Goal: Task Accomplishment & Management: Manage account settings

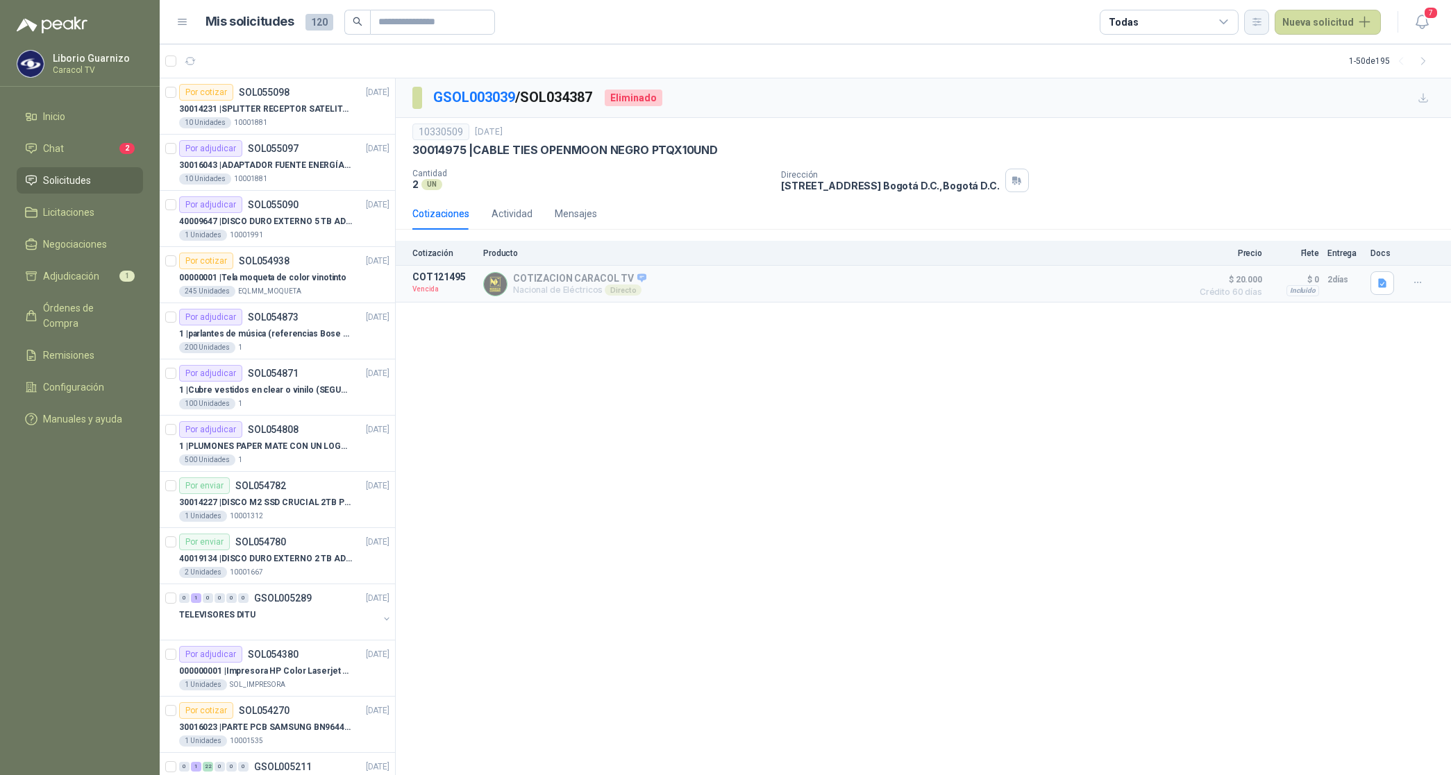
click at [1264, 14] on button "button" at bounding box center [1256, 22] width 25 height 25
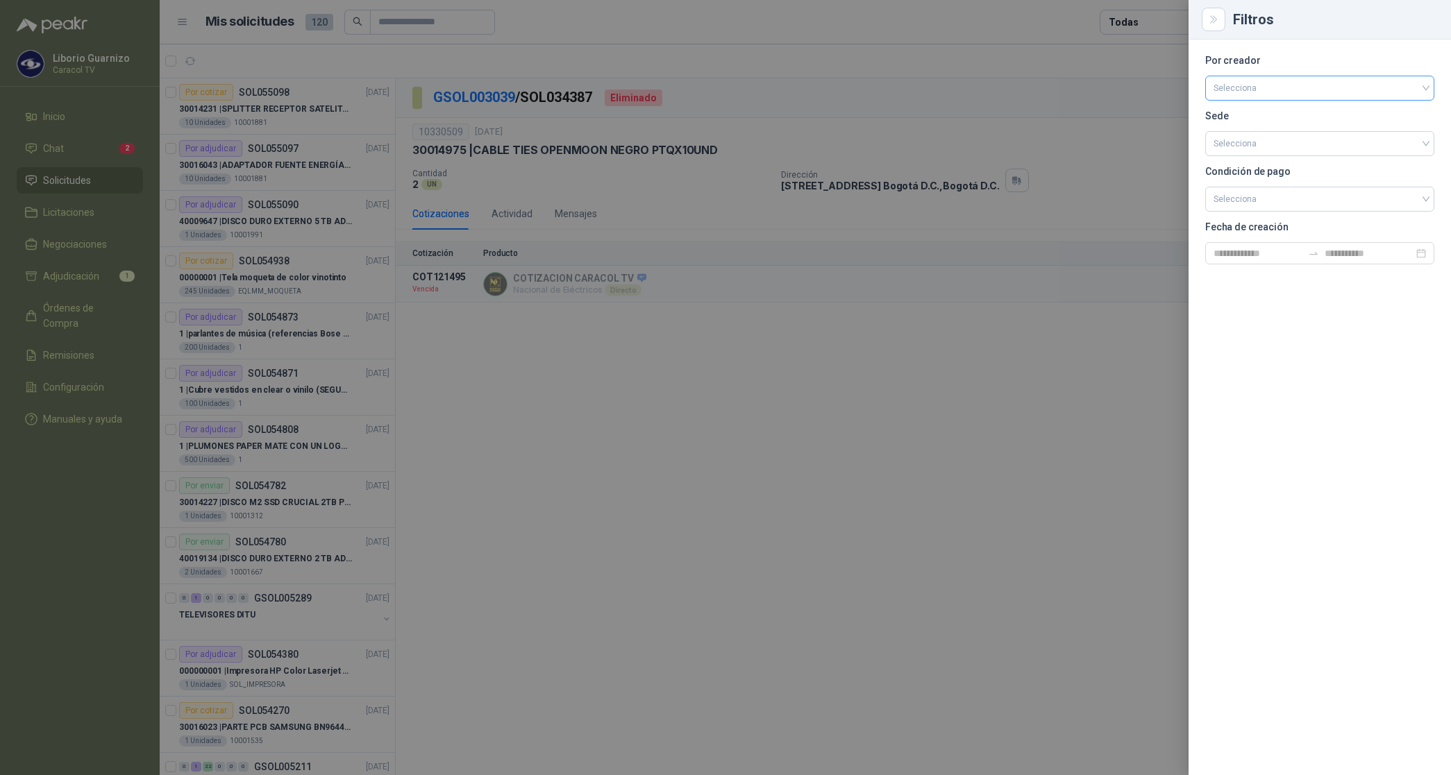
click at [1250, 89] on input "search" at bounding box center [1320, 86] width 212 height 21
click at [1255, 158] on div "[PERSON_NAME]" at bounding box center [1319, 161] width 207 height 15
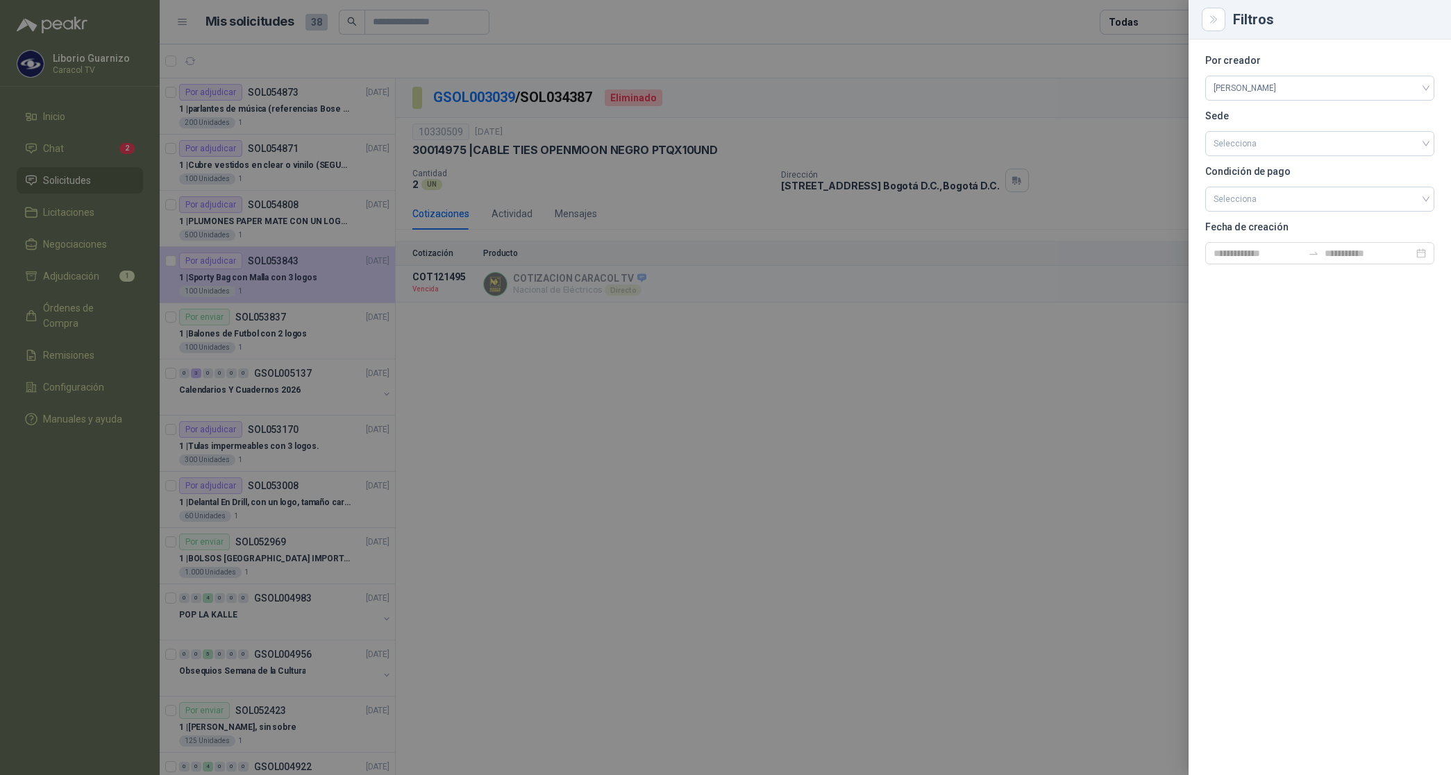
click at [1128, 82] on div at bounding box center [725, 387] width 1451 height 775
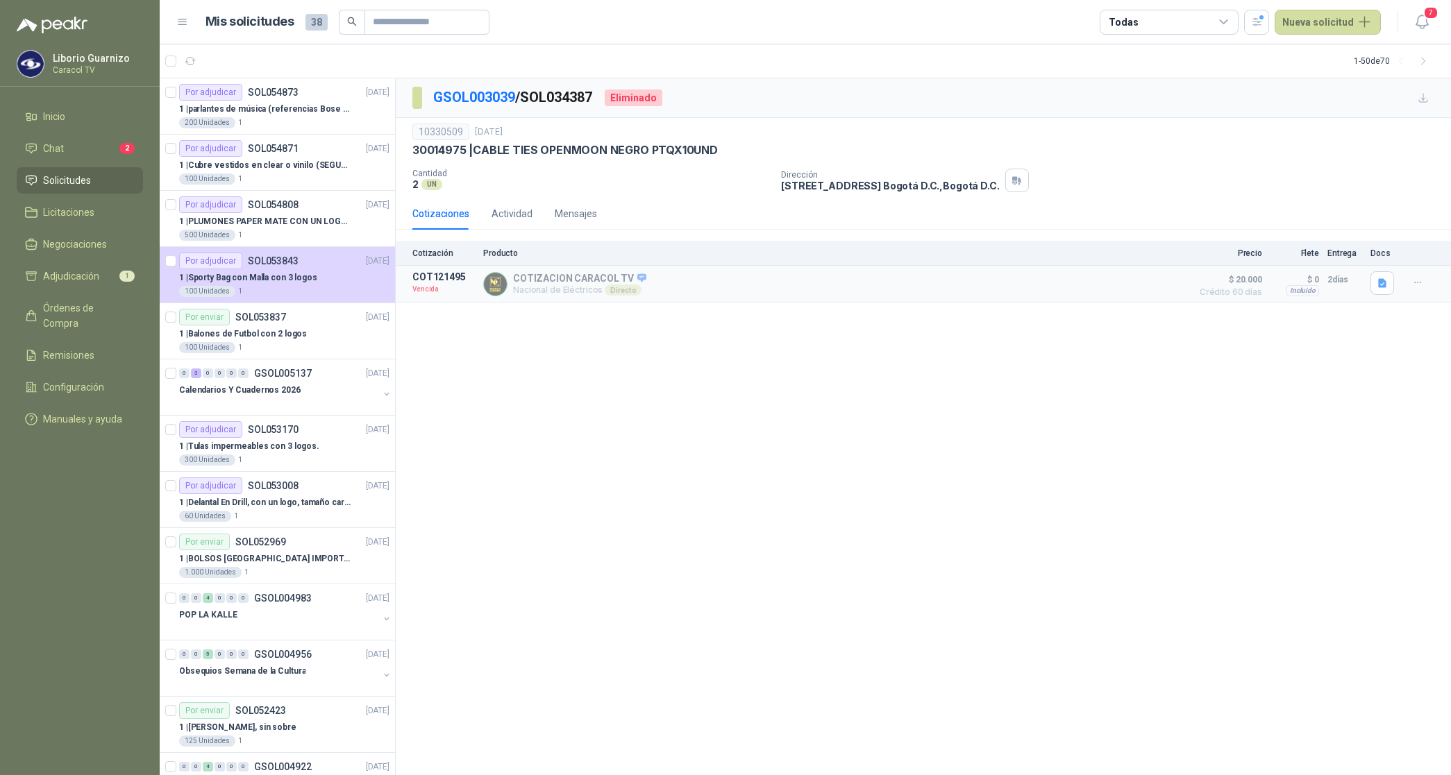
click at [1141, 15] on div "Todas" at bounding box center [1169, 22] width 139 height 25
click at [1152, 72] on button "0 Por cotizar" at bounding box center [1173, 79] width 126 height 22
click at [1164, 95] on button "13 Por adjudicar" at bounding box center [1173, 104] width 126 height 22
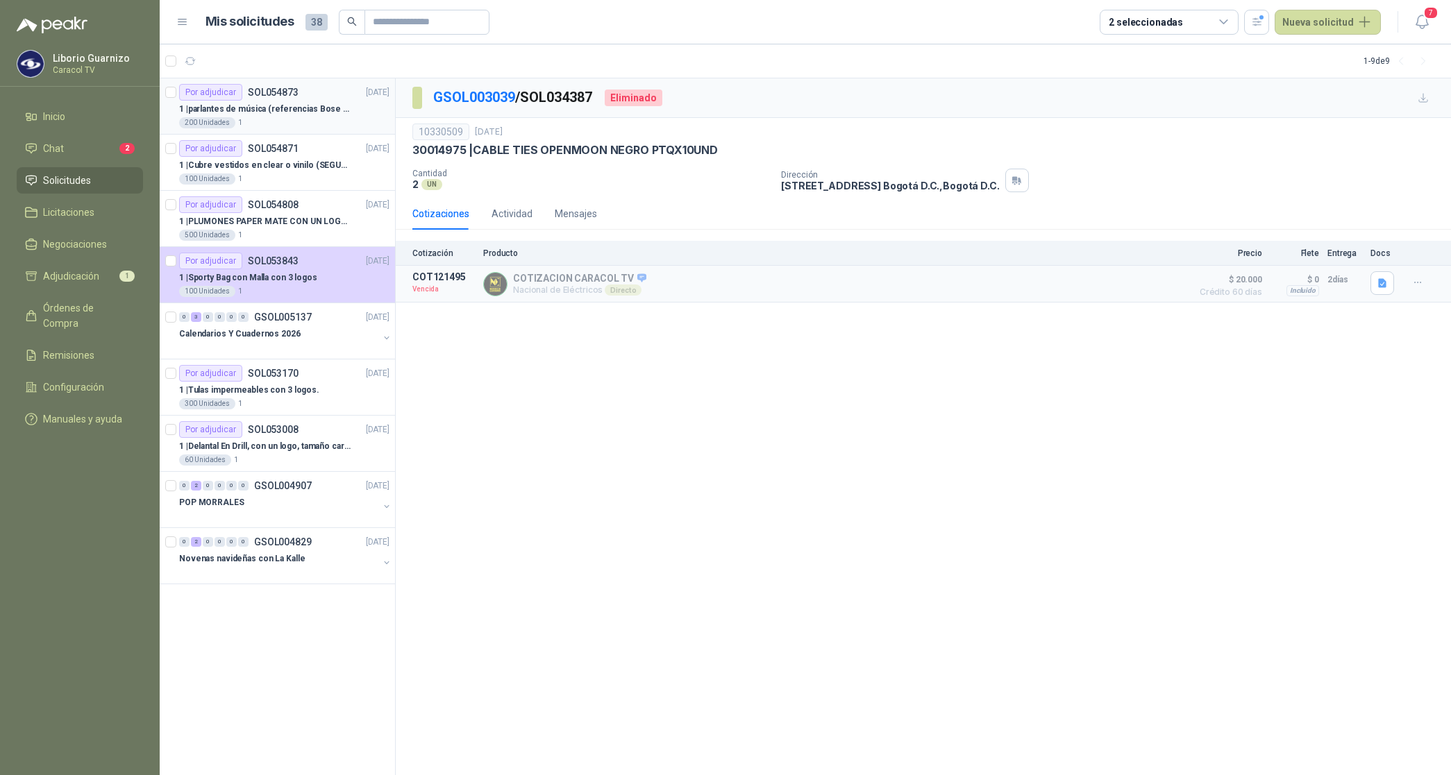
click at [240, 105] on p "1 | parlantes de música (referencias Bose o Alexa) CON MARCACION 1 LOGO (Mas da…" at bounding box center [265, 109] width 173 height 13
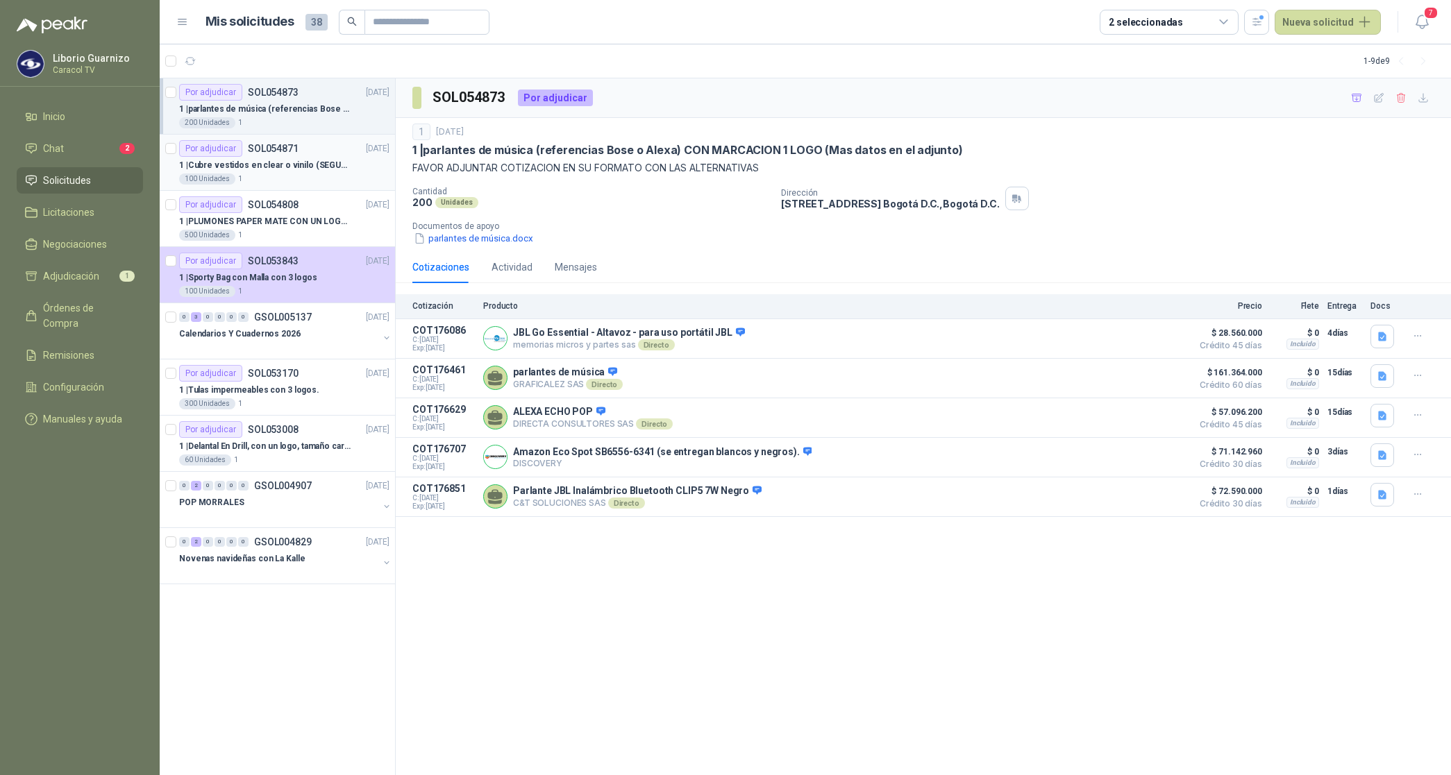
click at [244, 165] on p "1 | Cubre vestidos en clear o vinilo (SEGUN ESPECIFICACIONES DEL ADJUNTO)" at bounding box center [265, 165] width 173 height 13
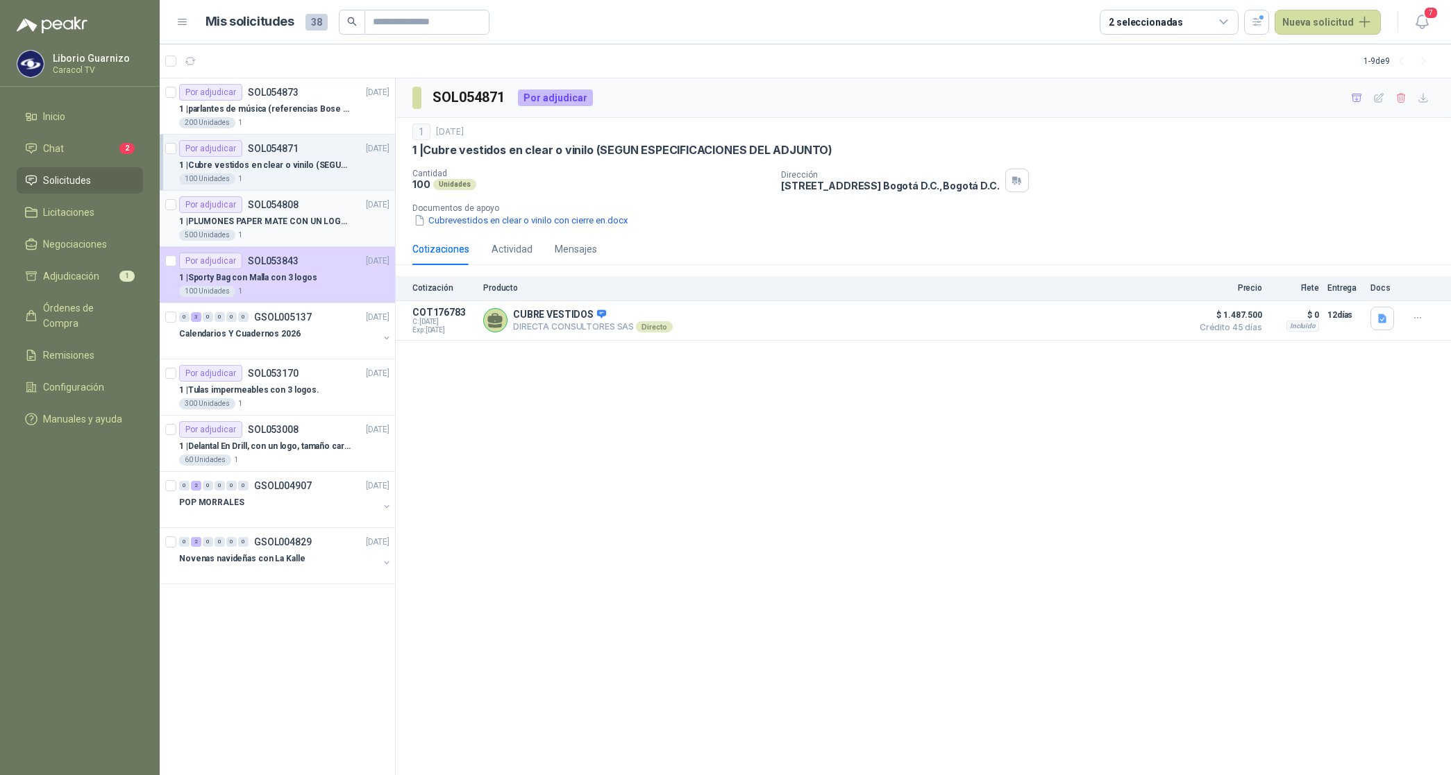
click at [288, 217] on p "1 | PLUMONES PAPER MATE CON UN LOGO (SEGUN REF.ADJUNTA)" at bounding box center [265, 221] width 173 height 13
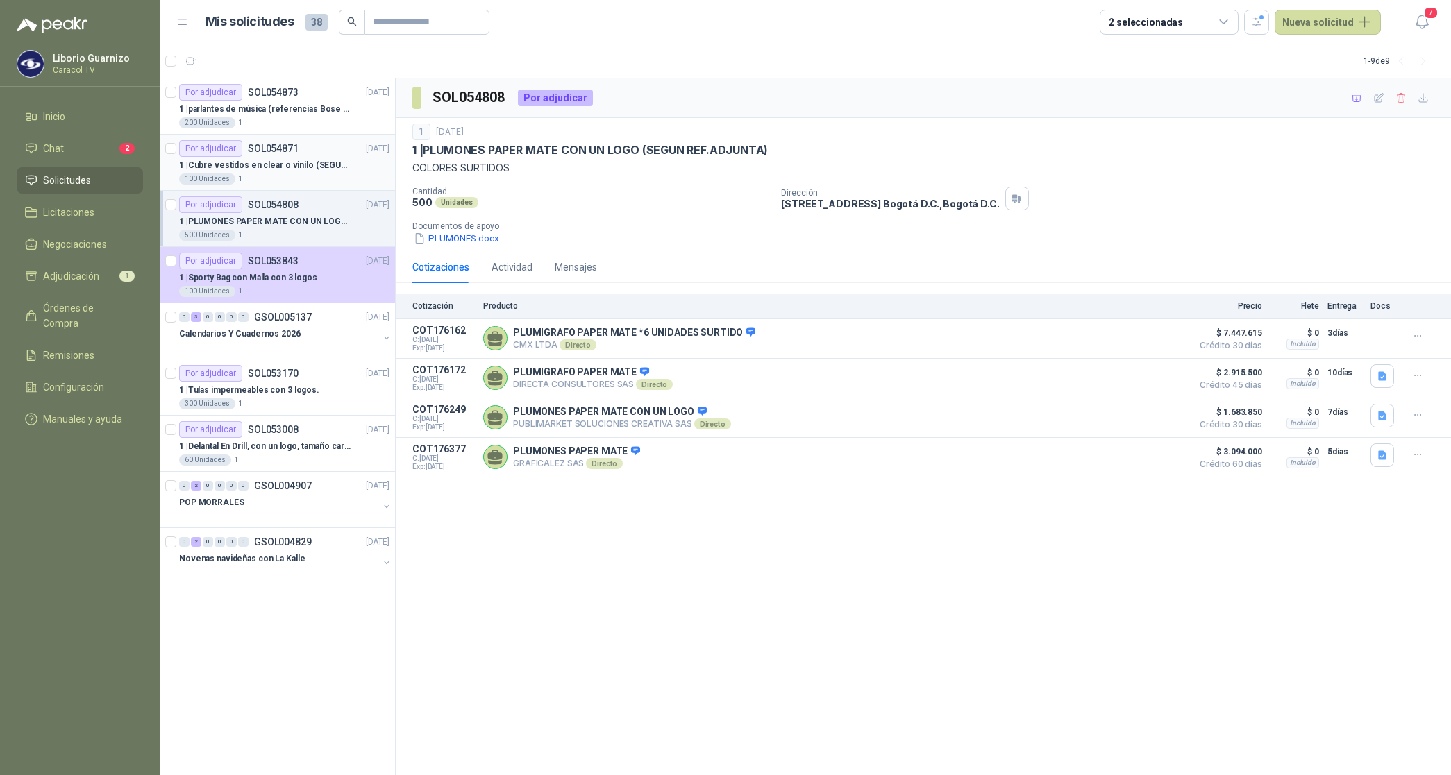
click at [259, 155] on div "Por adjudicar SOL054871" at bounding box center [238, 148] width 119 height 17
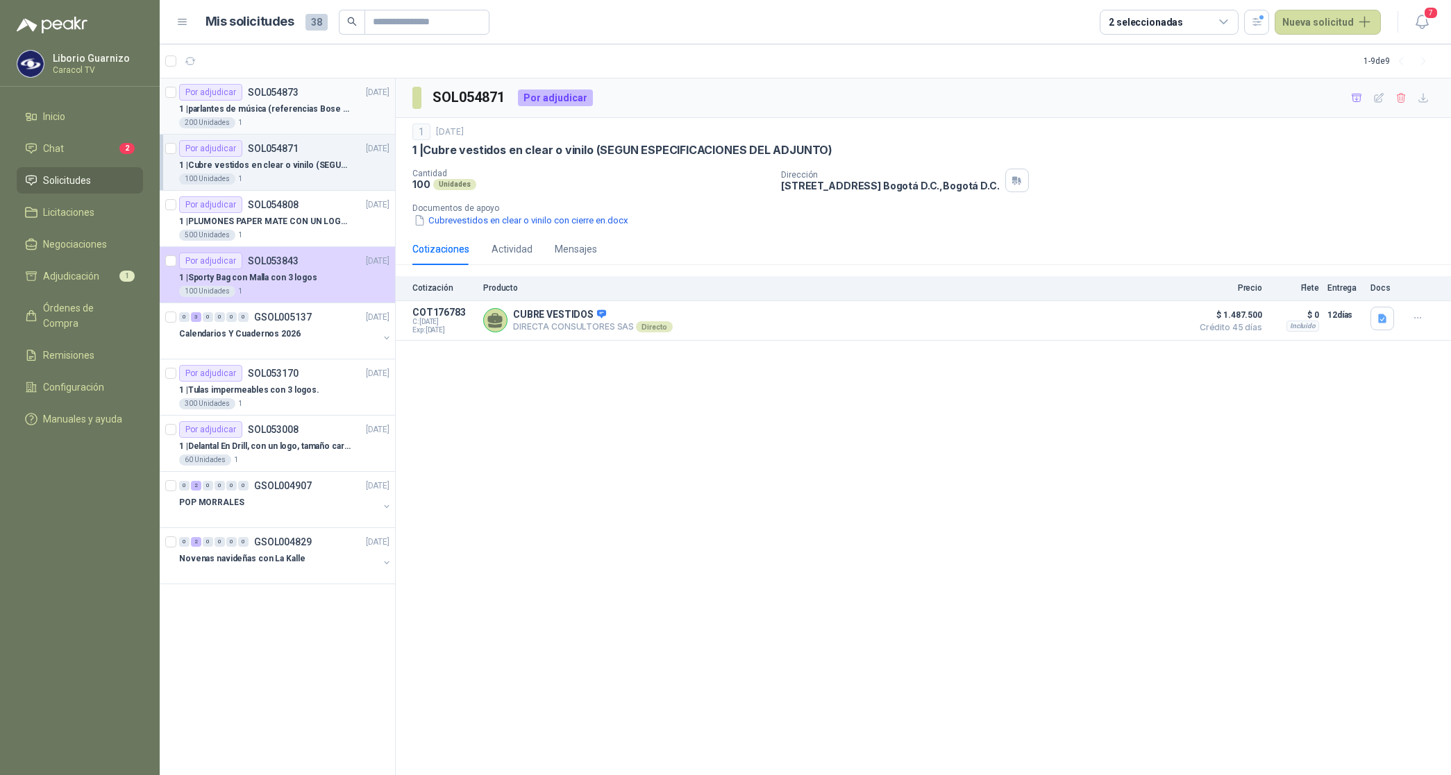
click at [276, 104] on p "1 | parlantes de música (referencias Bose o Alexa) CON MARCACION 1 LOGO (Mas da…" at bounding box center [265, 109] width 173 height 13
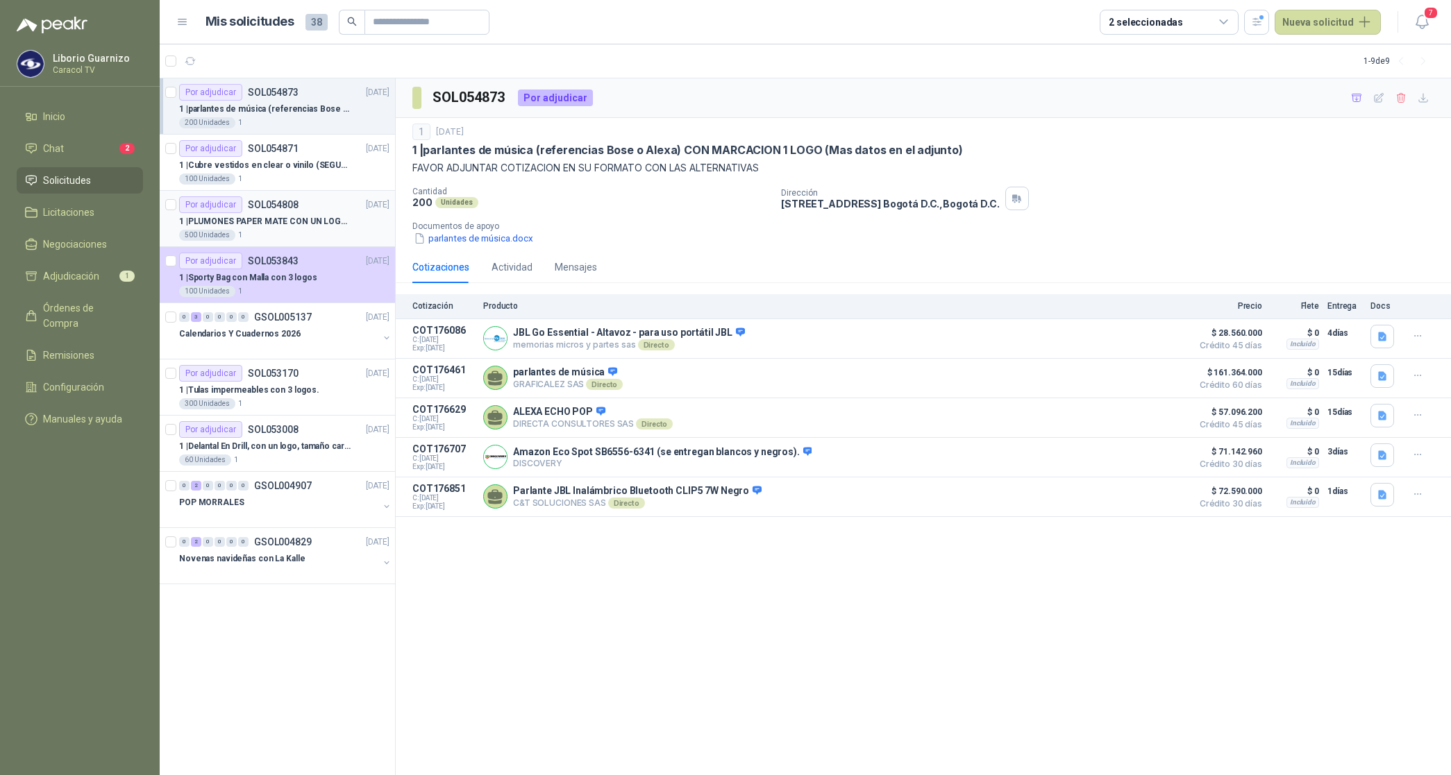
click at [279, 214] on div "1 | PLUMONES PAPER MATE CON UN LOGO (SEGUN REF.ADJUNTA)" at bounding box center [284, 221] width 210 height 17
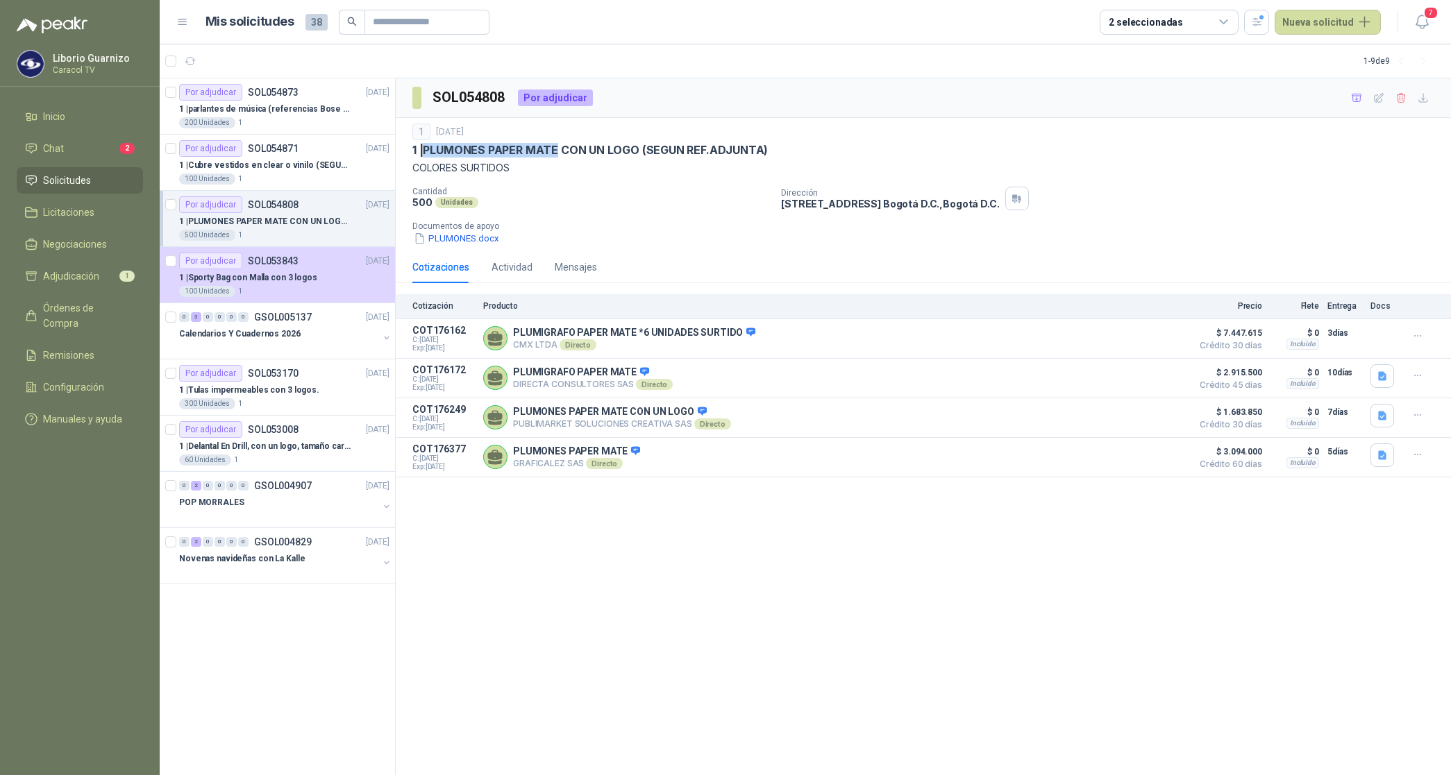
drag, startPoint x: 428, startPoint y: 153, endPoint x: 562, endPoint y: 153, distance: 134.7
click at [562, 153] on p "1 | PLUMONES PAPER MATE CON UN LOGO (SEGUN REF.ADJUNTA)" at bounding box center [589, 150] width 355 height 15
copy p "PLUMONES PAPER MATE"
click at [1382, 375] on icon "button" at bounding box center [1382, 375] width 8 height 9
click at [1332, 349] on button "CARACOL TV Plumigafro Paper Mate Flair 6042.pdf" at bounding box center [1273, 346] width 226 height 15
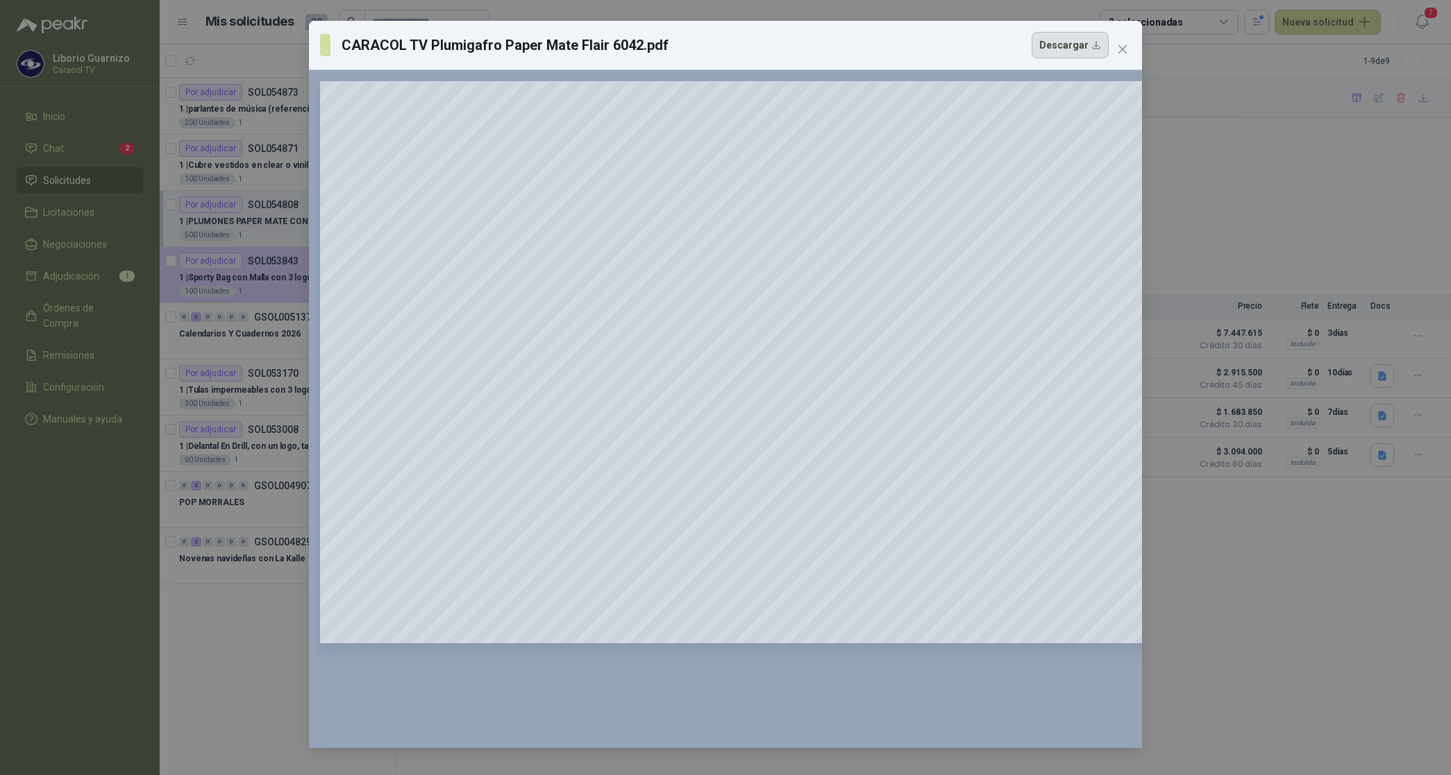
click at [1077, 46] on button "Descargar" at bounding box center [1070, 45] width 77 height 26
click at [942, 47] on div "CARACOL TV Plumigafro Paper Mate Flair 6042.pdf Descargar" at bounding box center [714, 45] width 789 height 26
click at [1126, 49] on icon "close" at bounding box center [1122, 49] width 11 height 11
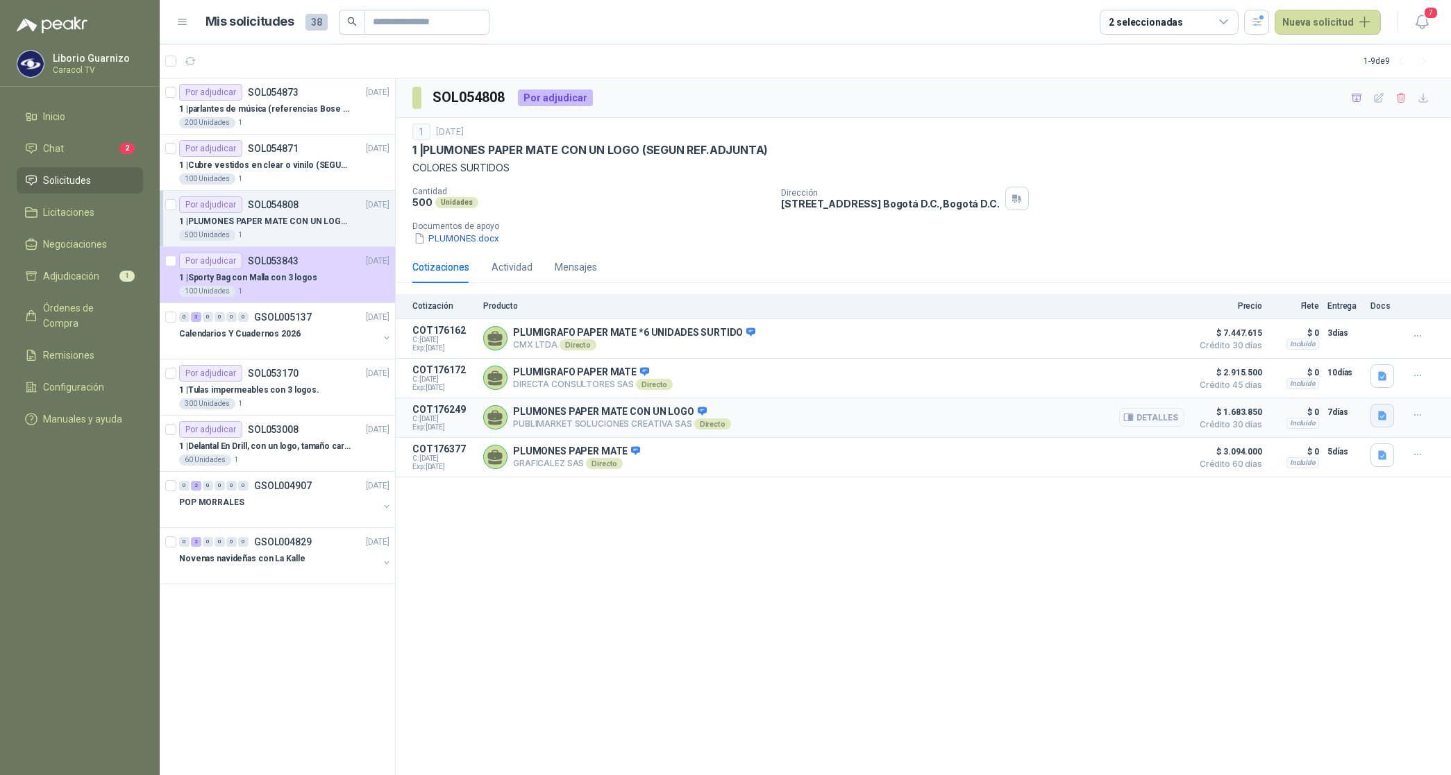
click at [1385, 418] on icon "button" at bounding box center [1382, 415] width 8 height 9
click at [1321, 385] on button "PUBLIMARKET COTIZACION OMG 2782-25 CARACOL-PLUMIGRAFOS.pdf" at bounding box center [1228, 387] width 314 height 15
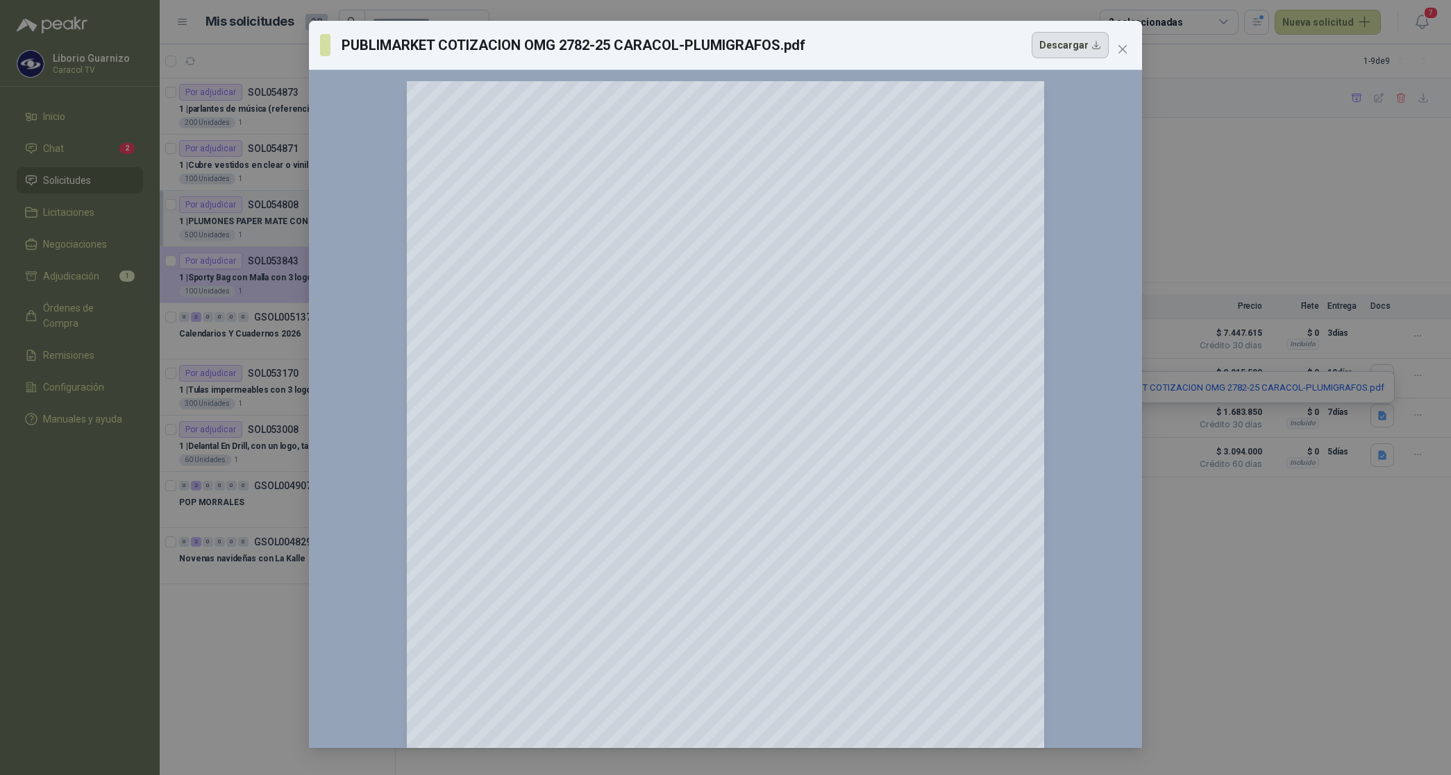
click at [1078, 51] on button "Descargar" at bounding box center [1070, 45] width 77 height 26
click at [980, 46] on div "PUBLIMARKET COTIZACION OMG 2782-25 CARACOL-PLUMIGRAFOS.pdf Descargar" at bounding box center [714, 45] width 789 height 26
drag, startPoint x: 1123, startPoint y: 53, endPoint x: 1127, endPoint y: 72, distance: 19.2
click at [1125, 53] on icon "close" at bounding box center [1122, 49] width 11 height 11
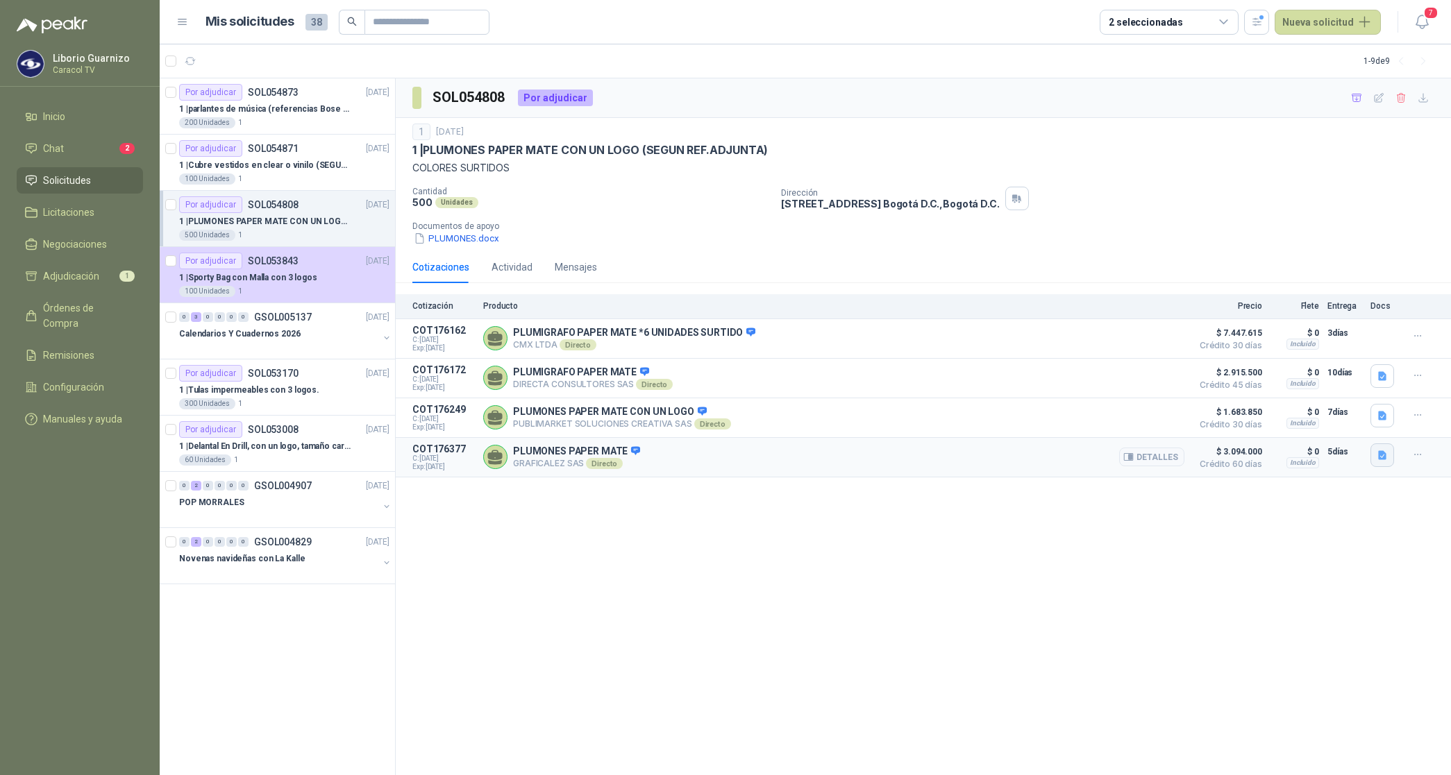
click at [1380, 453] on icon "button" at bounding box center [1383, 456] width 12 height 12
click at [1233, 431] on button "COTIZACIÓN -00-1405 CARACOL TELEVISIÓN-PLUMÍGRAFOS PAPER MATE .pdf" at bounding box center [1215, 428] width 341 height 15
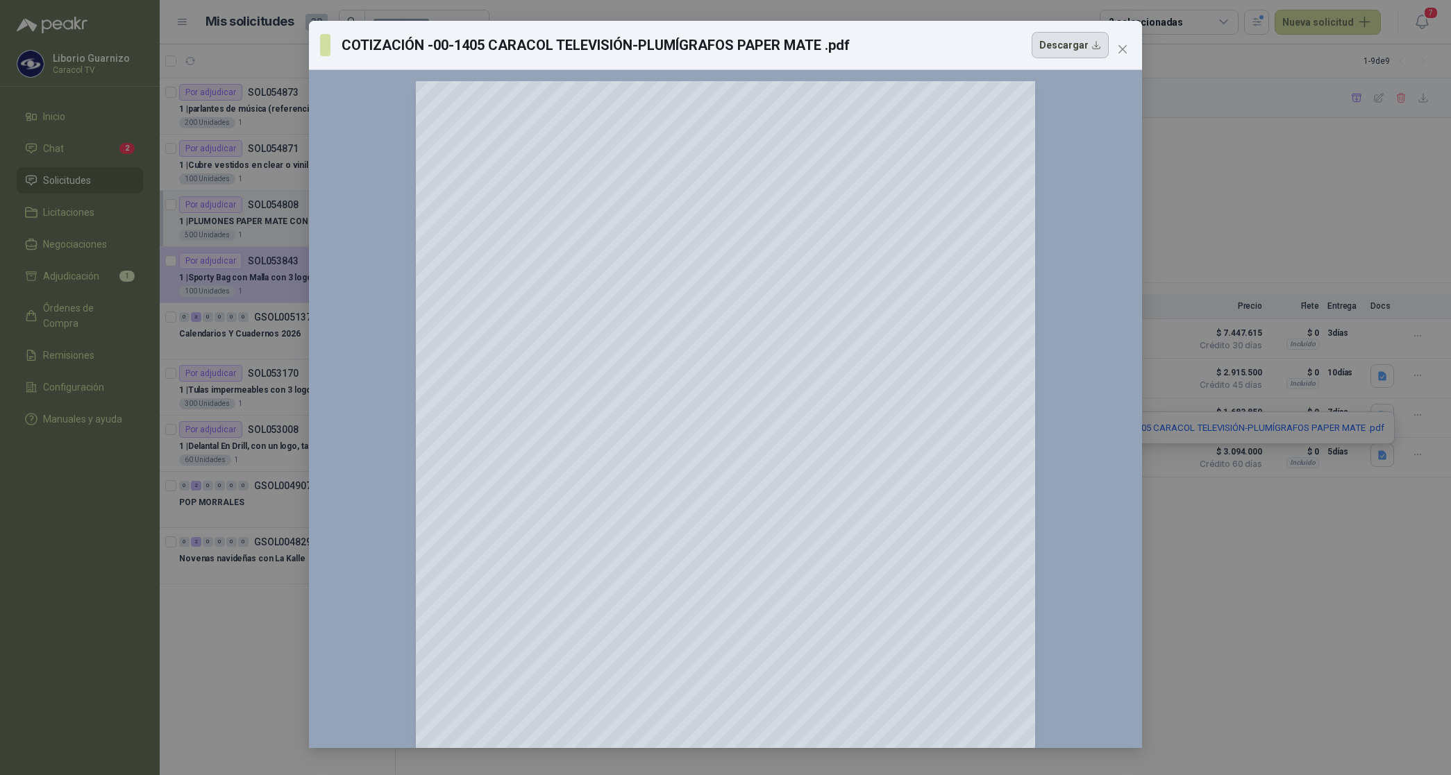
click at [1066, 40] on button "Descargar" at bounding box center [1070, 45] width 77 height 26
click at [1001, 40] on div "COTIZACIÓN -00-1405 CARACOL TELEVISIÓN-PLUMÍGRAFOS PAPER MATE .pdf Descargar" at bounding box center [714, 45] width 789 height 26
click at [1122, 47] on icon "close" at bounding box center [1122, 49] width 11 height 11
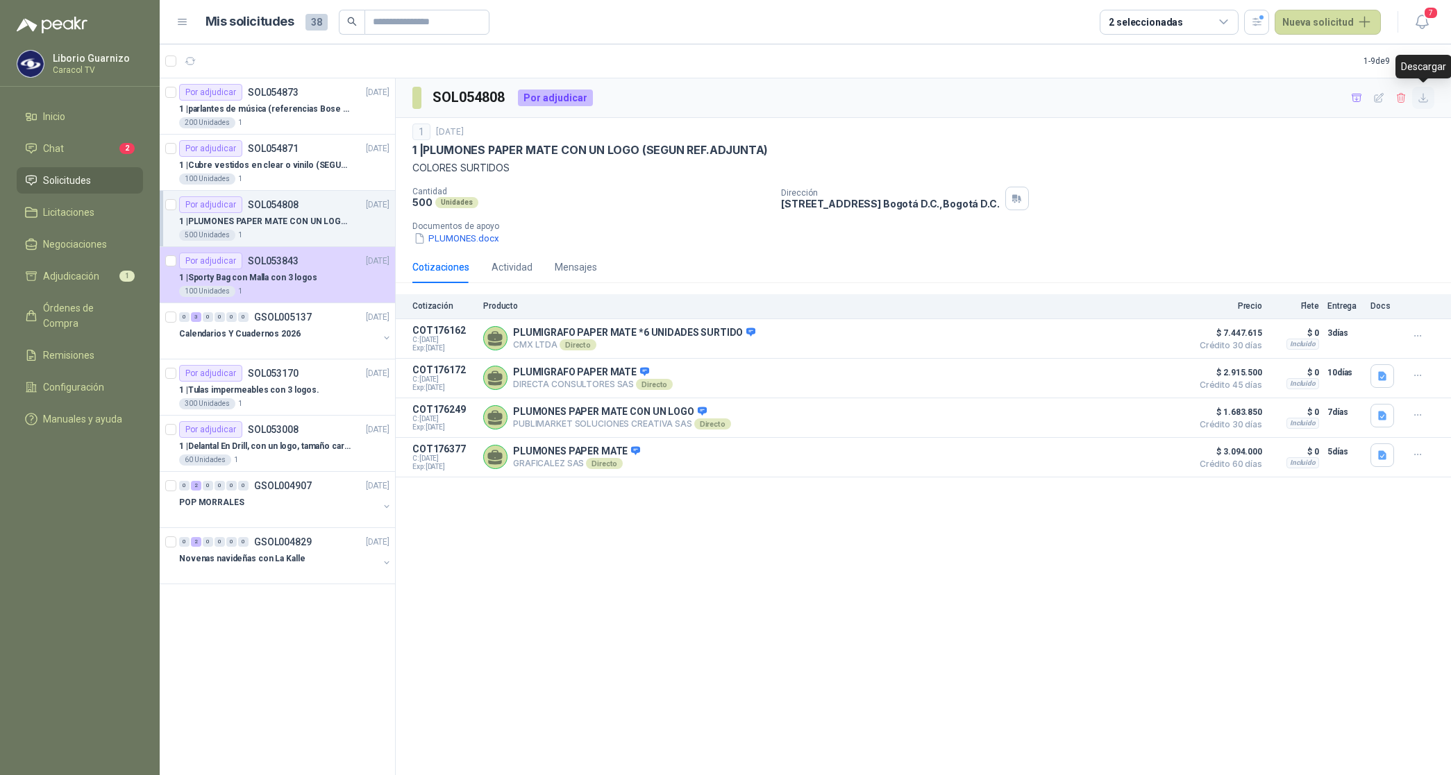
click at [1424, 98] on icon "button" at bounding box center [1424, 98] width 12 height 12
drag, startPoint x: 651, startPoint y: 226, endPoint x: 664, endPoint y: 226, distance: 12.5
click at [656, 226] on p "Documentos de apoyo" at bounding box center [928, 226] width 1033 height 10
click at [66, 278] on span "Adjudicación" at bounding box center [71, 276] width 56 height 15
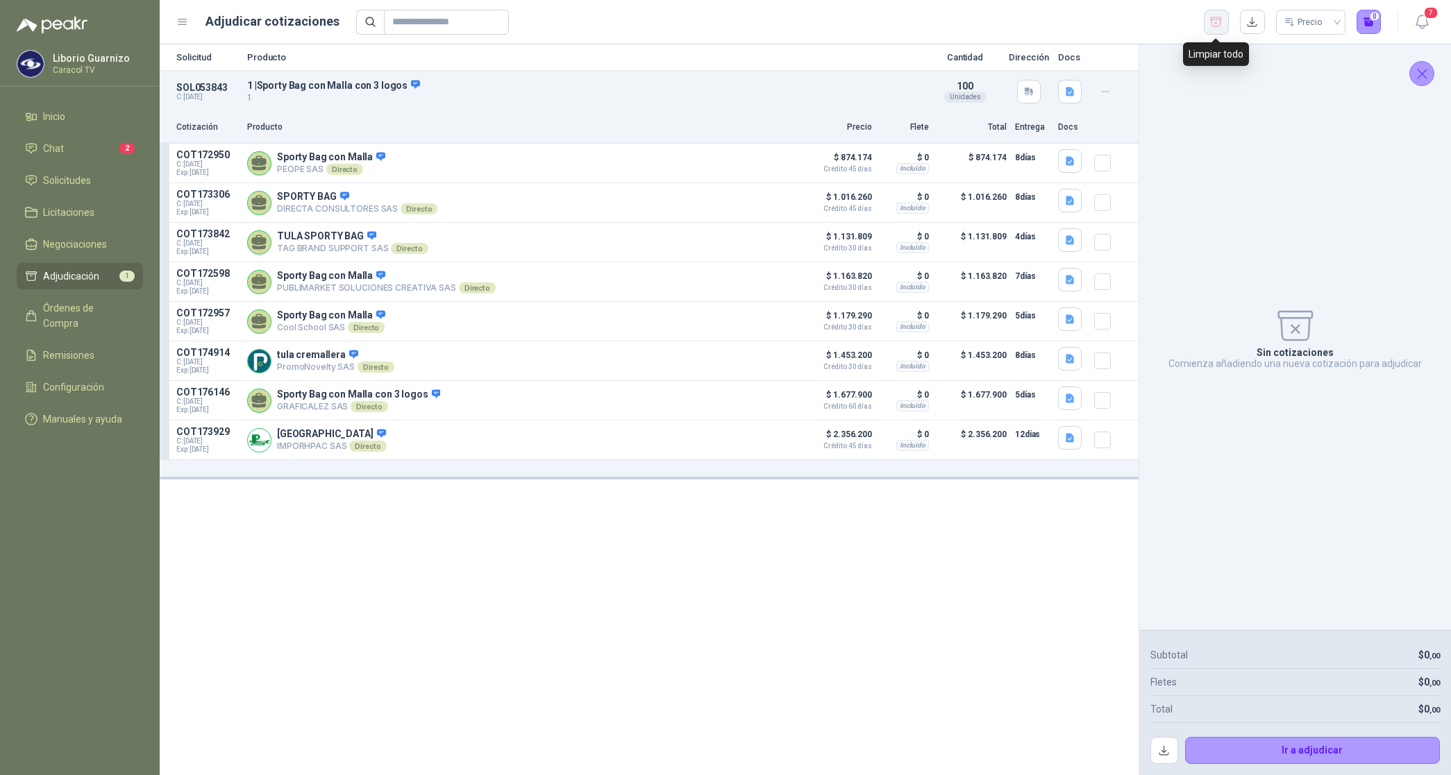
click at [1207, 24] on button "button" at bounding box center [1216, 22] width 25 height 25
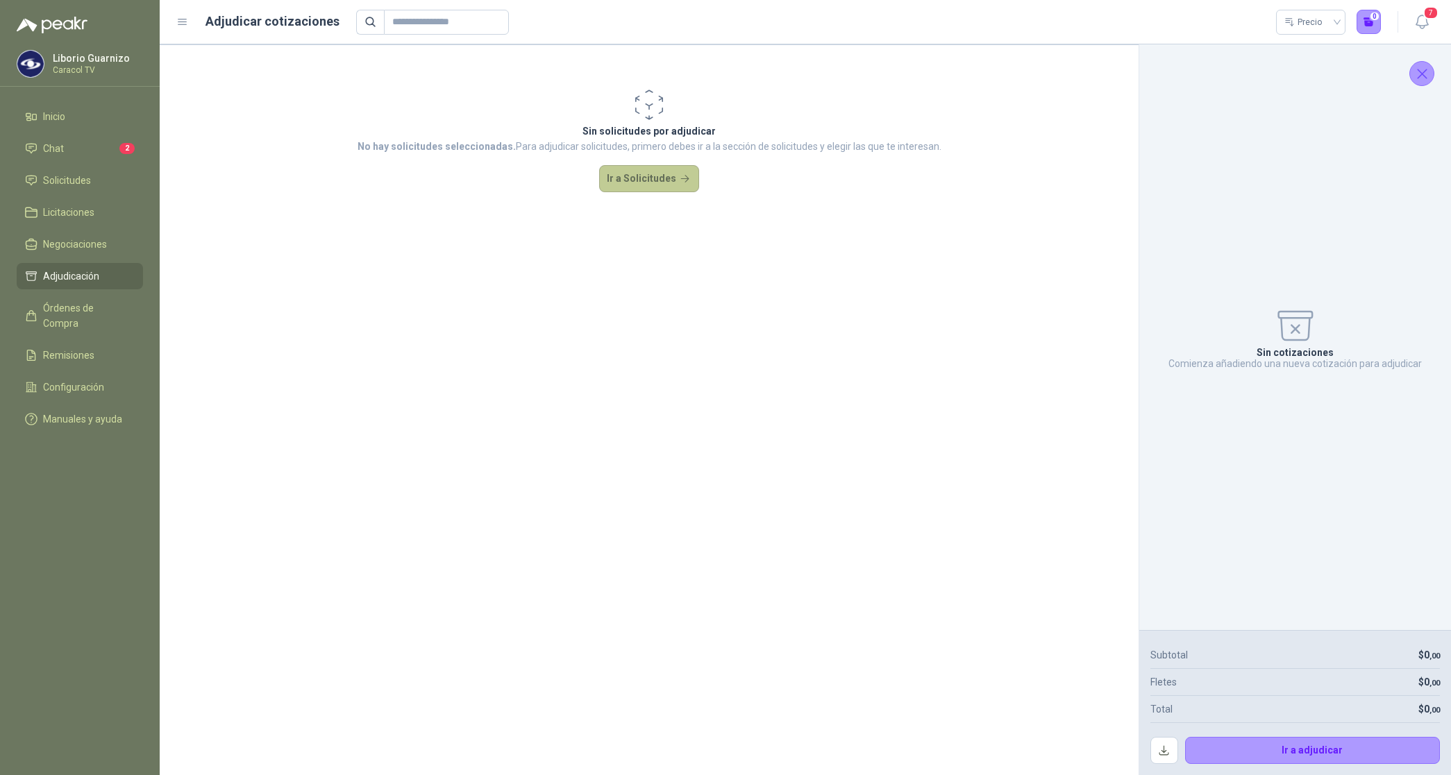
click at [639, 181] on button "Ir a Solicitudes" at bounding box center [649, 179] width 100 height 28
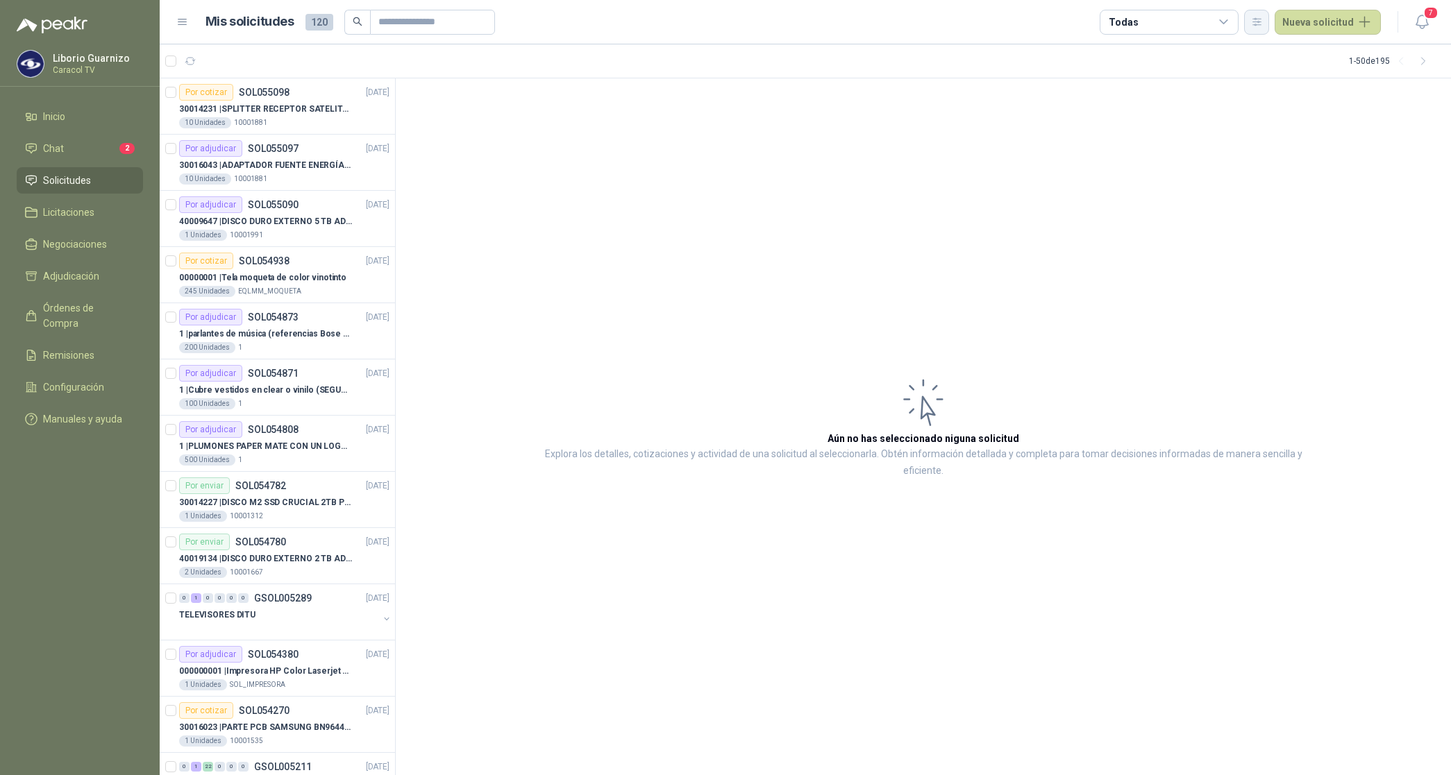
click at [1261, 23] on icon "button" at bounding box center [1257, 22] width 12 height 12
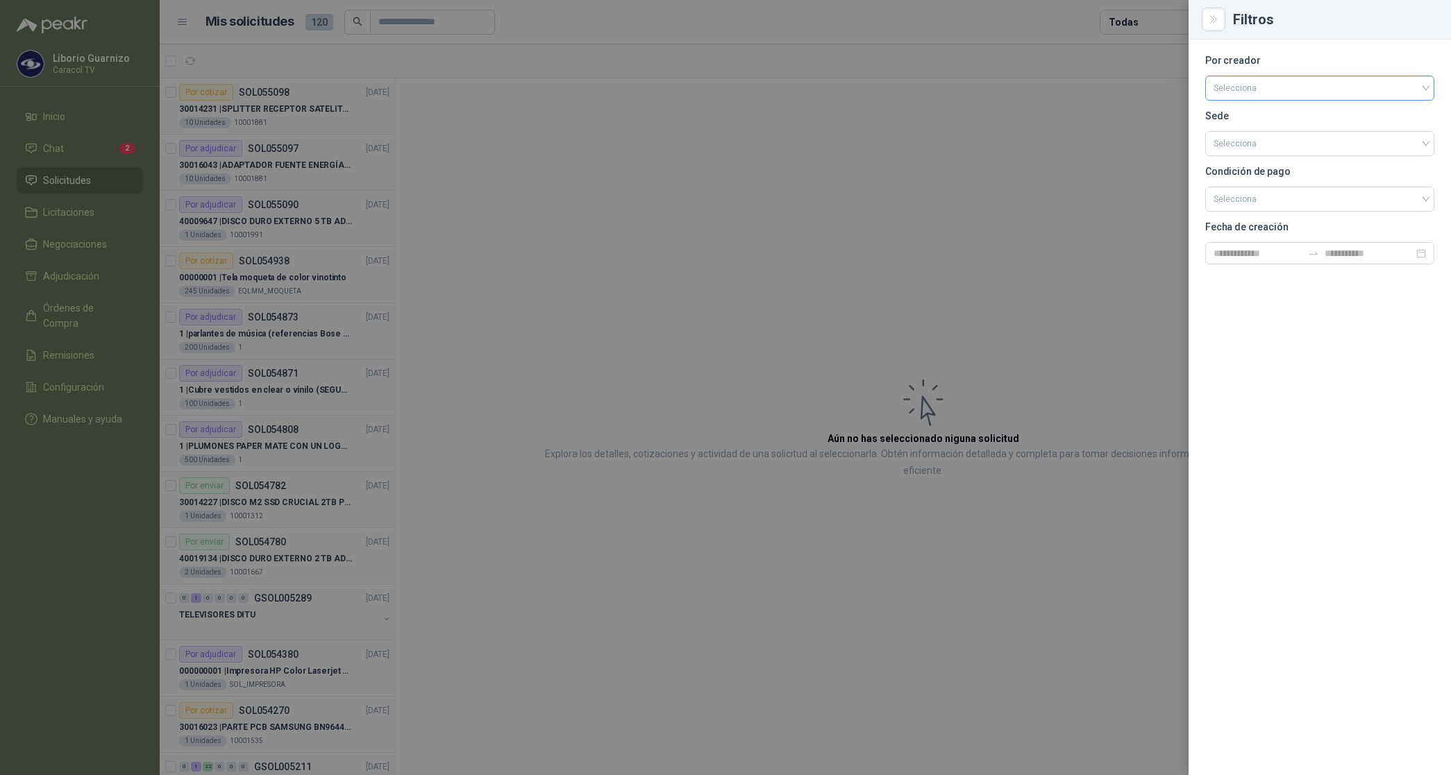
click at [1255, 89] on input "search" at bounding box center [1320, 86] width 212 height 21
click at [1237, 164] on div "[PERSON_NAME]" at bounding box center [1319, 161] width 207 height 15
click at [1148, 17] on div at bounding box center [725, 387] width 1451 height 775
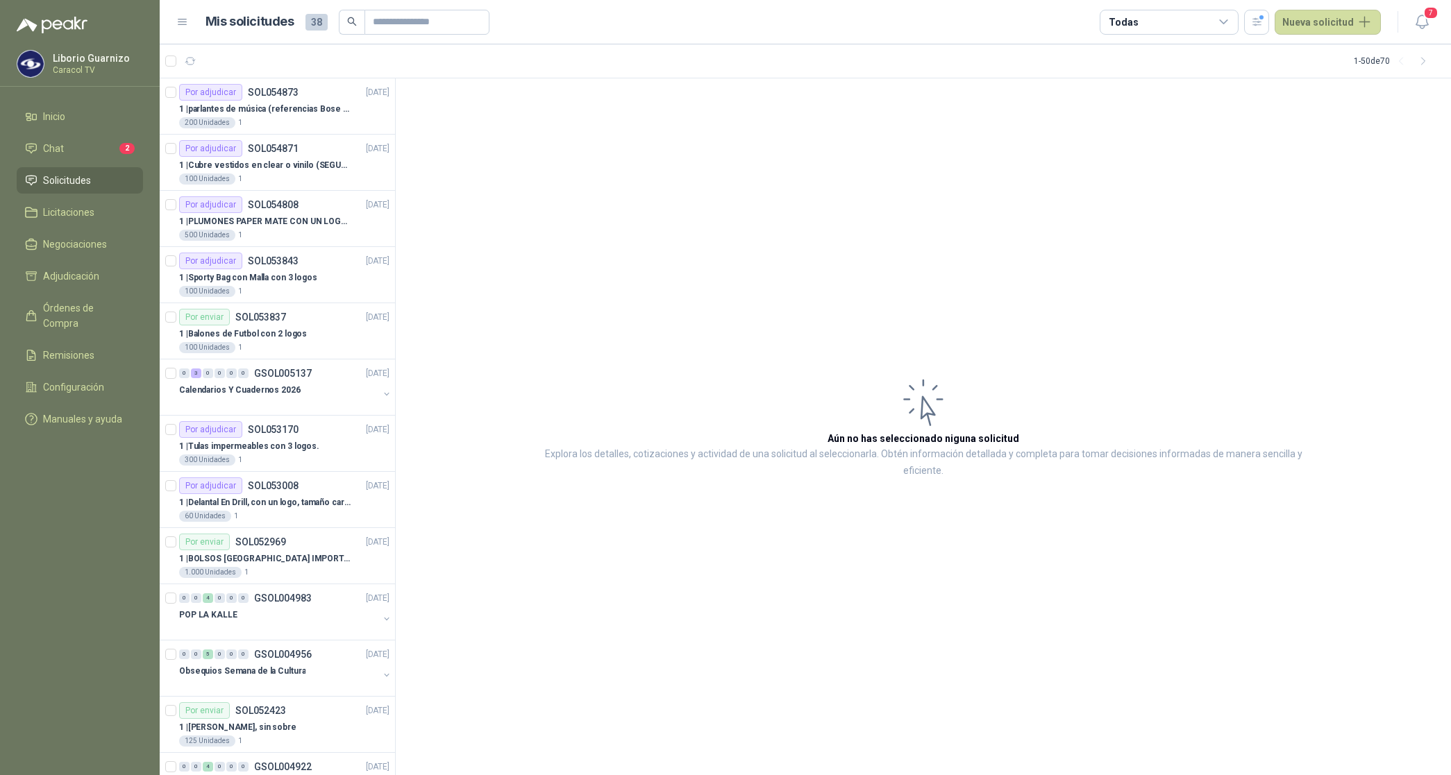
click at [1148, 19] on div "Todas" at bounding box center [1169, 22] width 139 height 25
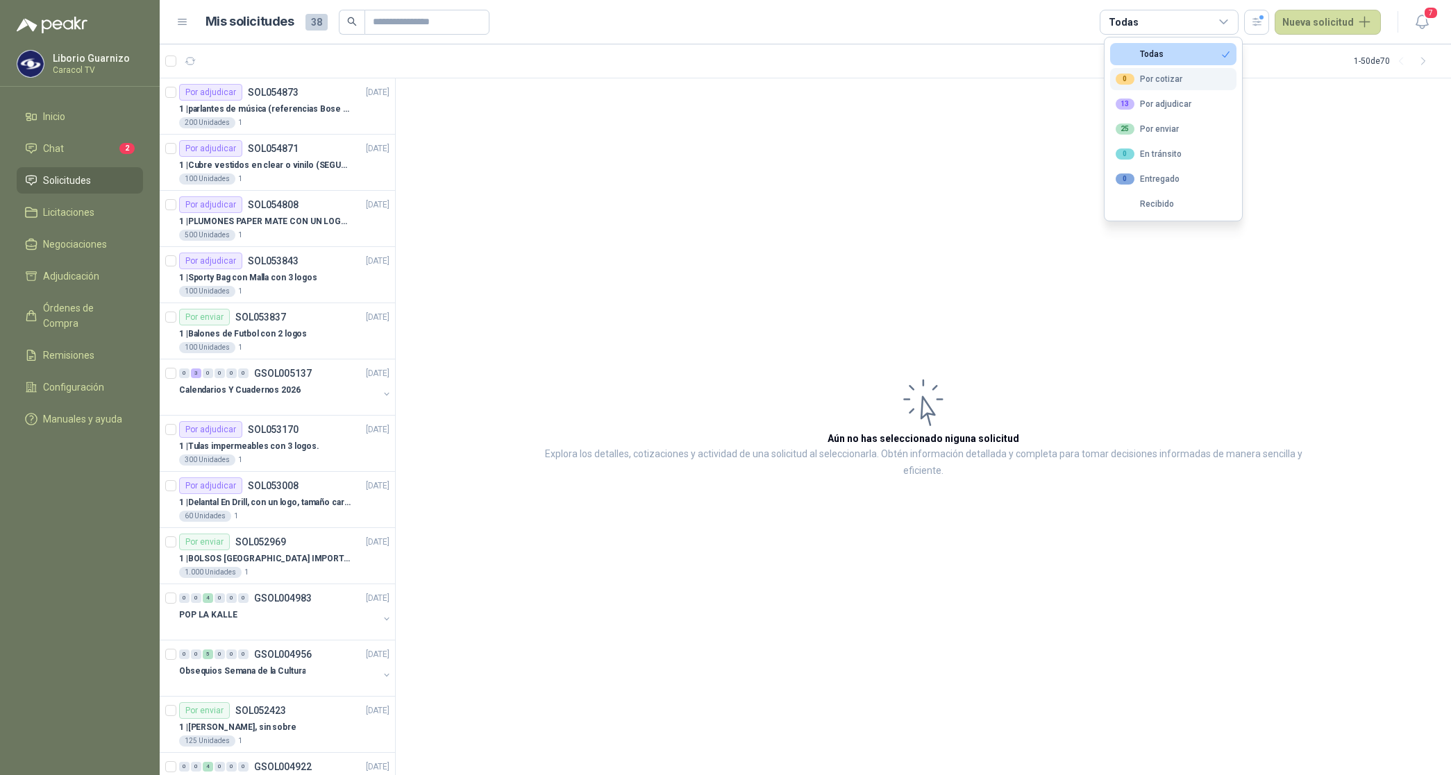
click at [1151, 78] on div "0 Por cotizar" at bounding box center [1149, 79] width 67 height 11
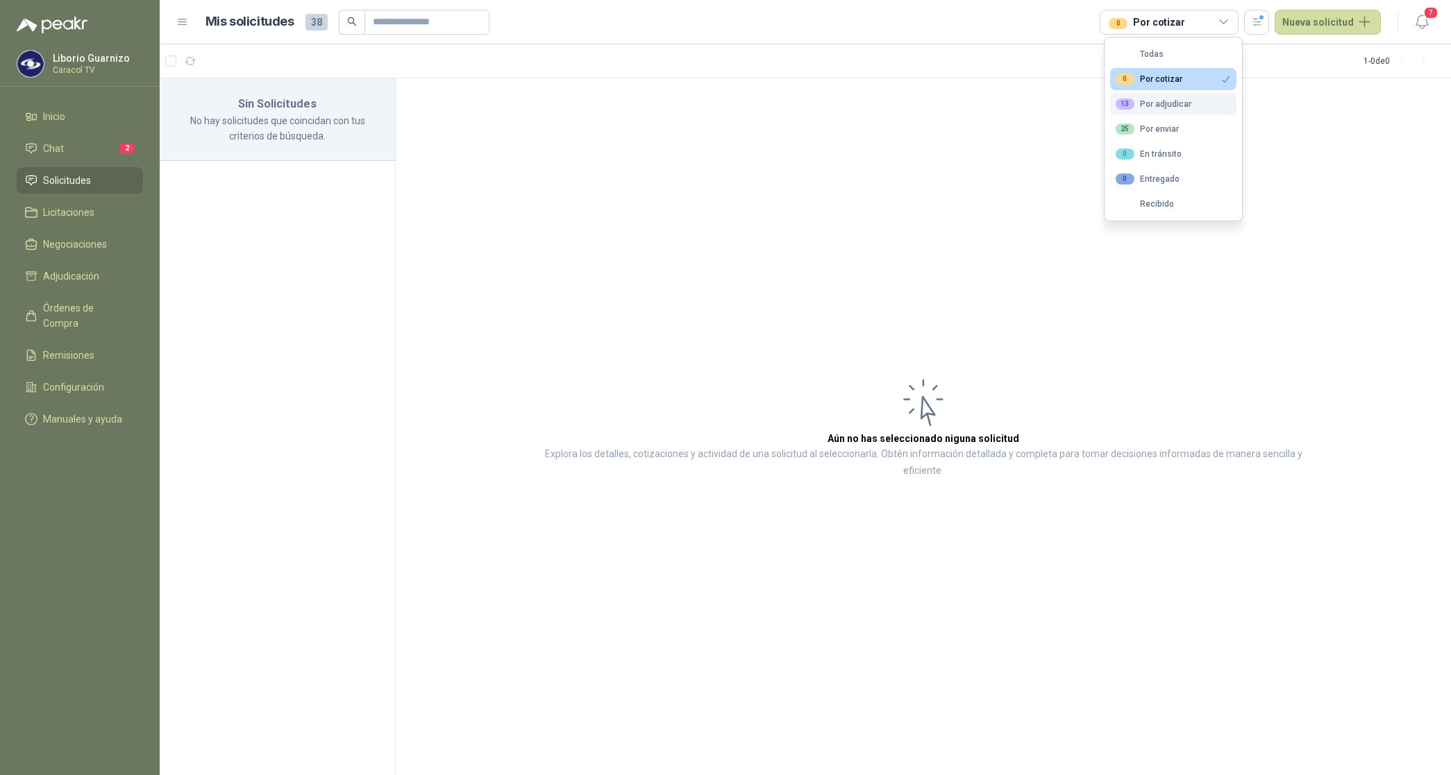
click at [1163, 101] on div "13 Por adjudicar" at bounding box center [1154, 104] width 76 height 11
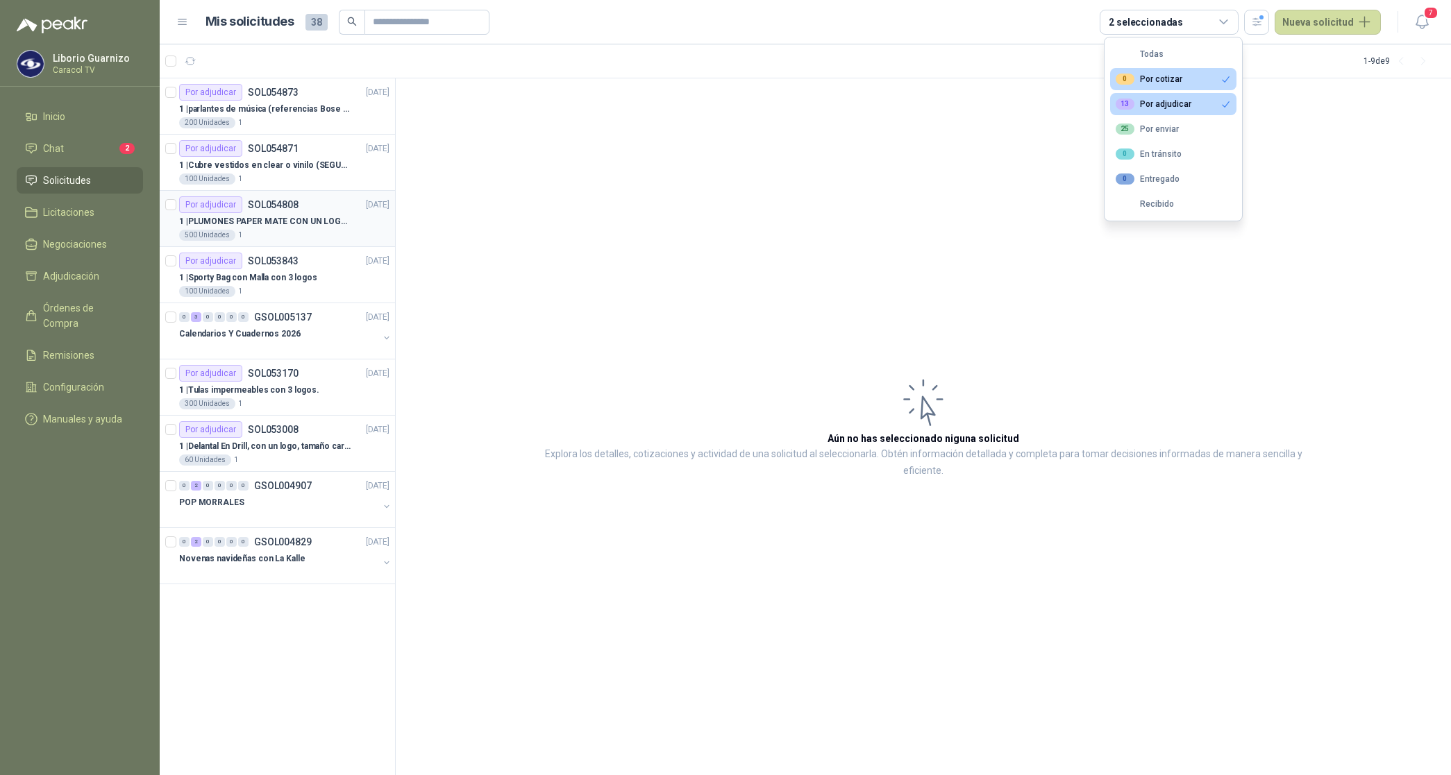
click at [241, 214] on div "1 | PLUMONES PAPER MATE CON UN LOGO (SEGUN REF.ADJUNTA)" at bounding box center [284, 221] width 210 height 17
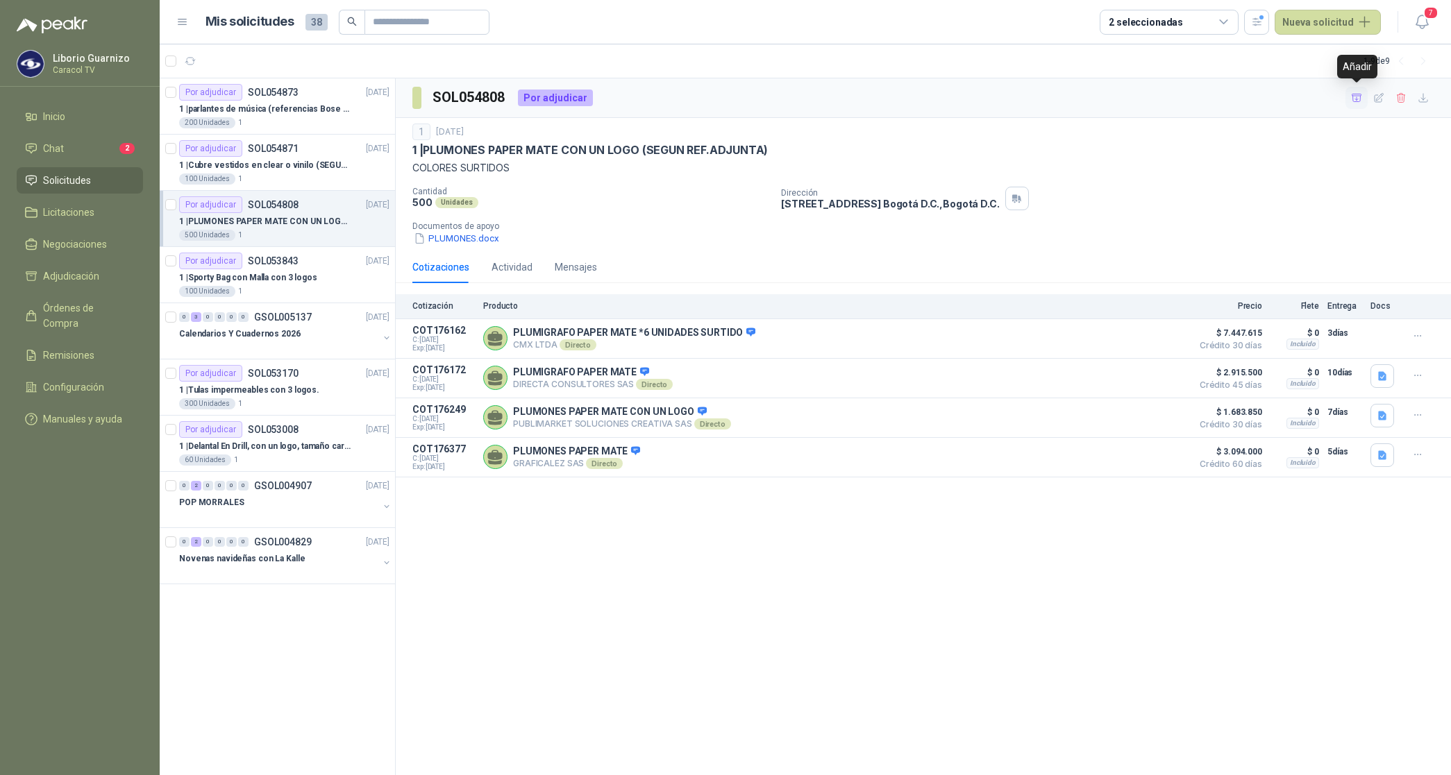
click at [1352, 98] on icon "button" at bounding box center [1357, 98] width 12 height 12
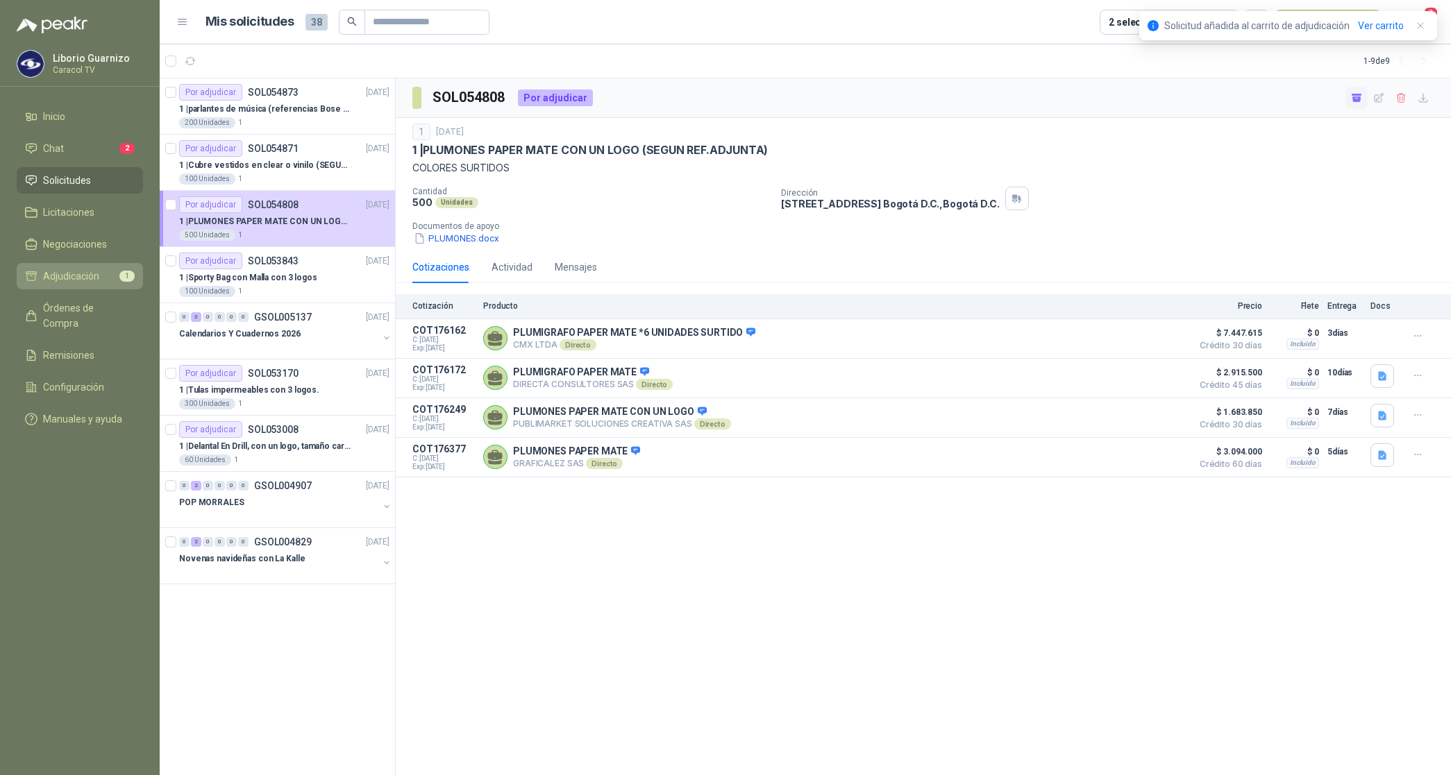
click at [81, 273] on span "Adjudicación" at bounding box center [71, 276] width 56 height 15
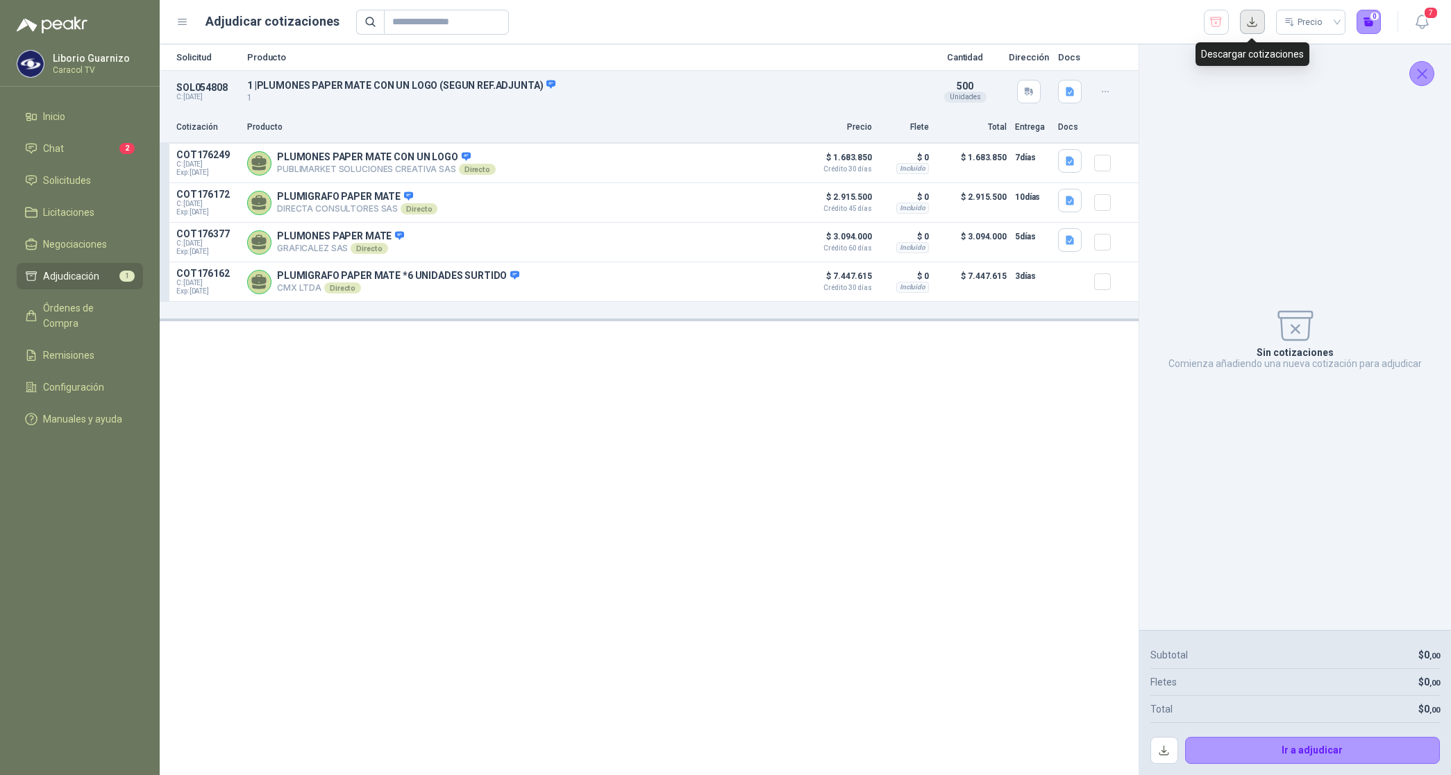
click at [1258, 25] on button "button" at bounding box center [1252, 22] width 25 height 25
click at [1212, 17] on icon "button" at bounding box center [1215, 22] width 13 height 14
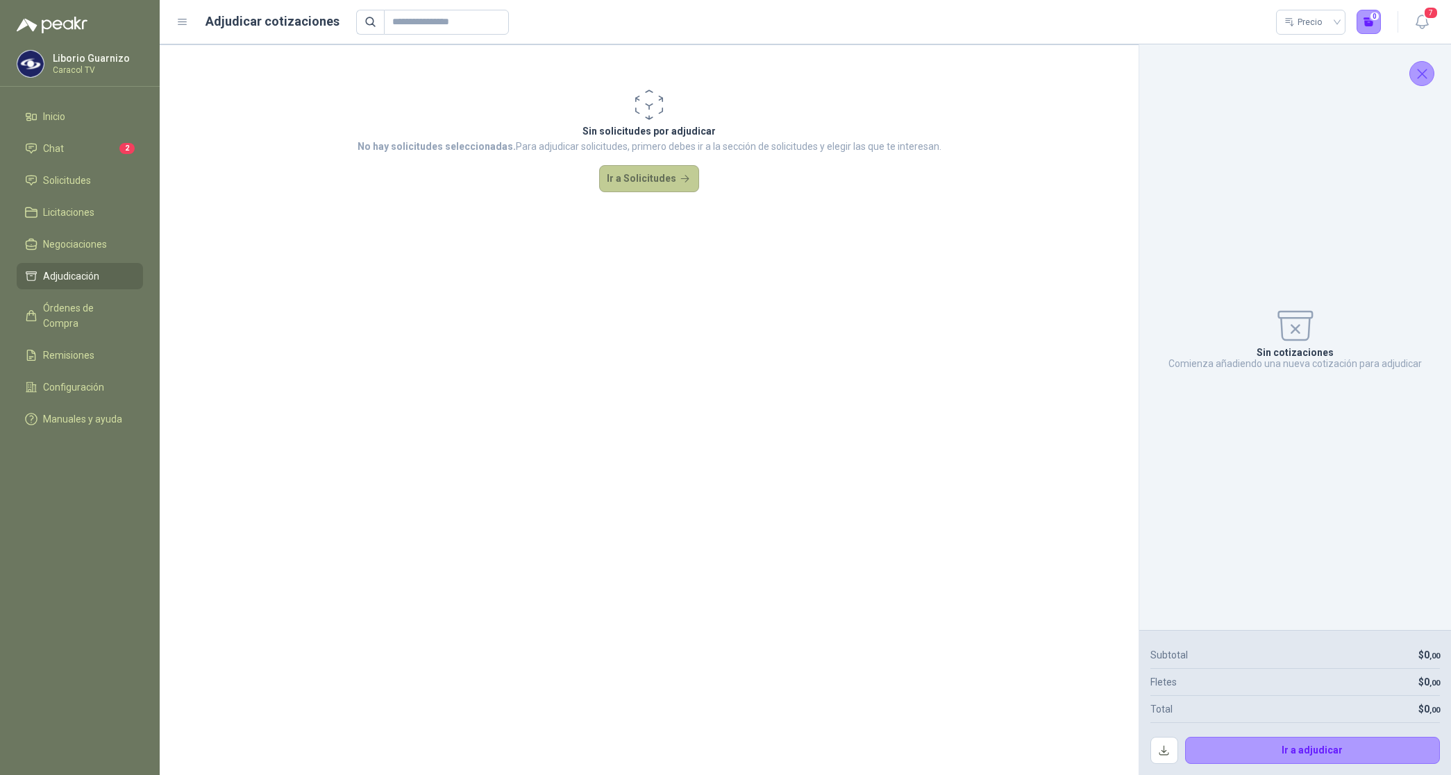
click at [633, 191] on button "Ir a Solicitudes" at bounding box center [649, 179] width 100 height 28
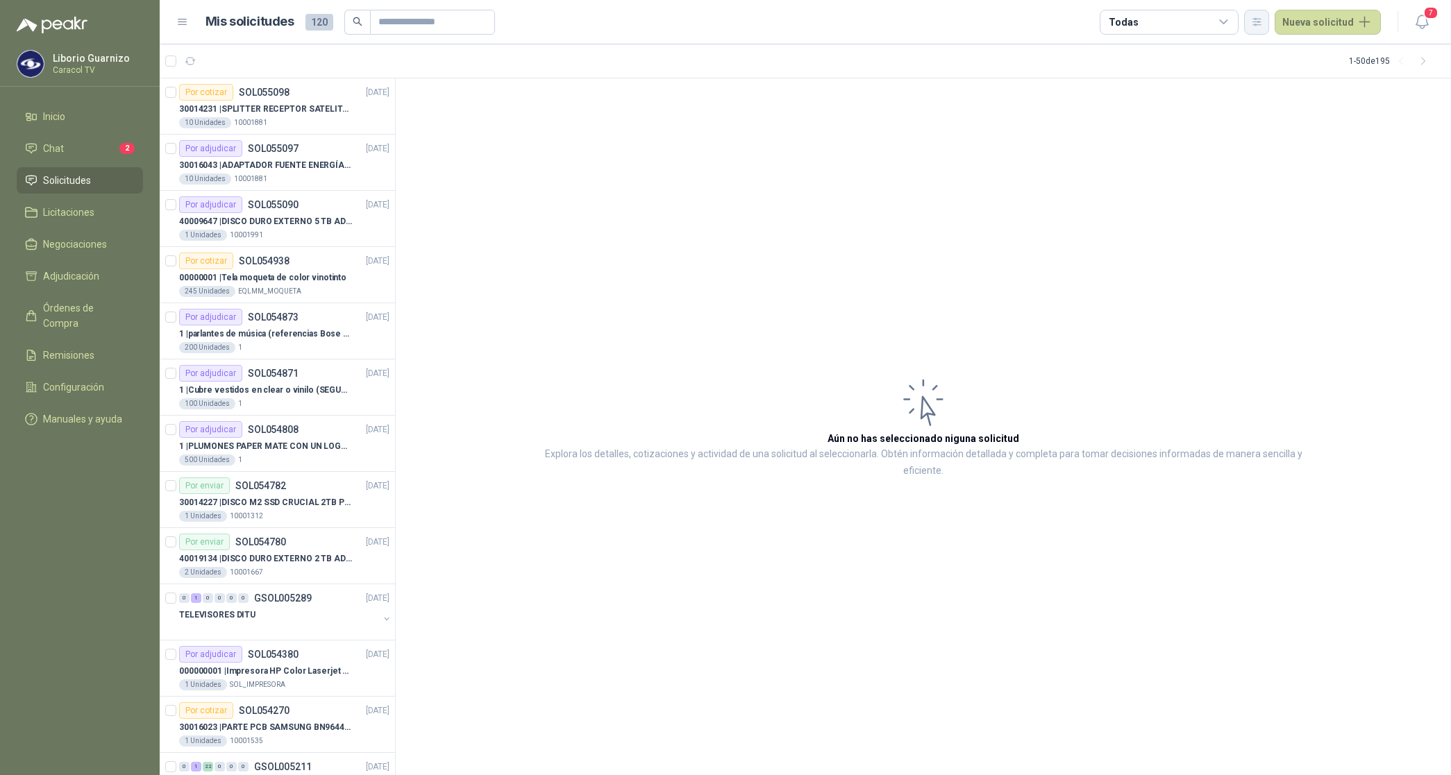
click at [1263, 22] on icon "button" at bounding box center [1257, 22] width 12 height 12
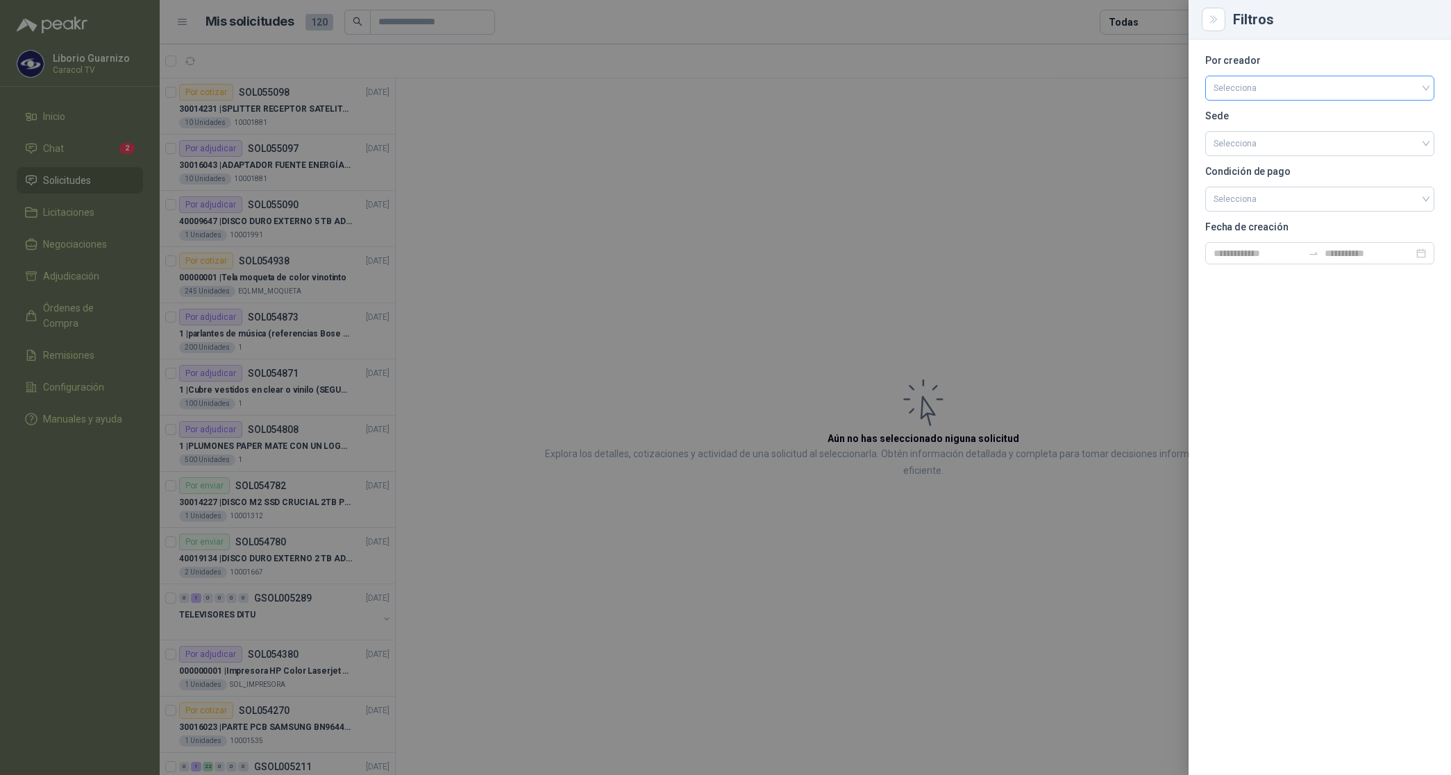
click at [1230, 84] on input "search" at bounding box center [1320, 86] width 212 height 21
drag, startPoint x: 1258, startPoint y: 150, endPoint x: 1270, endPoint y: 157, distance: 14.3
click at [1266, 156] on div "[PERSON_NAME]" at bounding box center [1320, 162] width 224 height 22
click at [1112, 28] on div at bounding box center [725, 387] width 1451 height 775
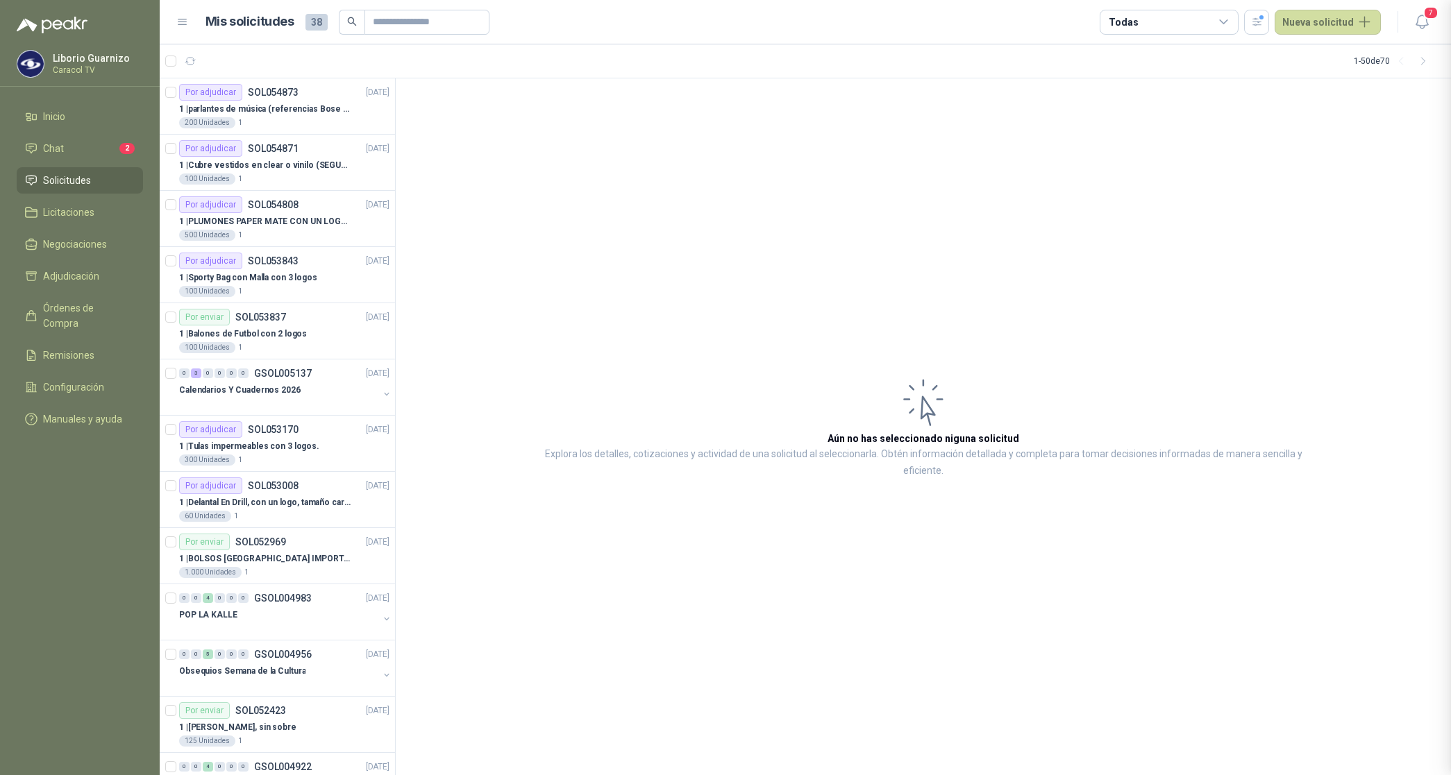
click at [1130, 23] on div "Todas" at bounding box center [1123, 22] width 29 height 15
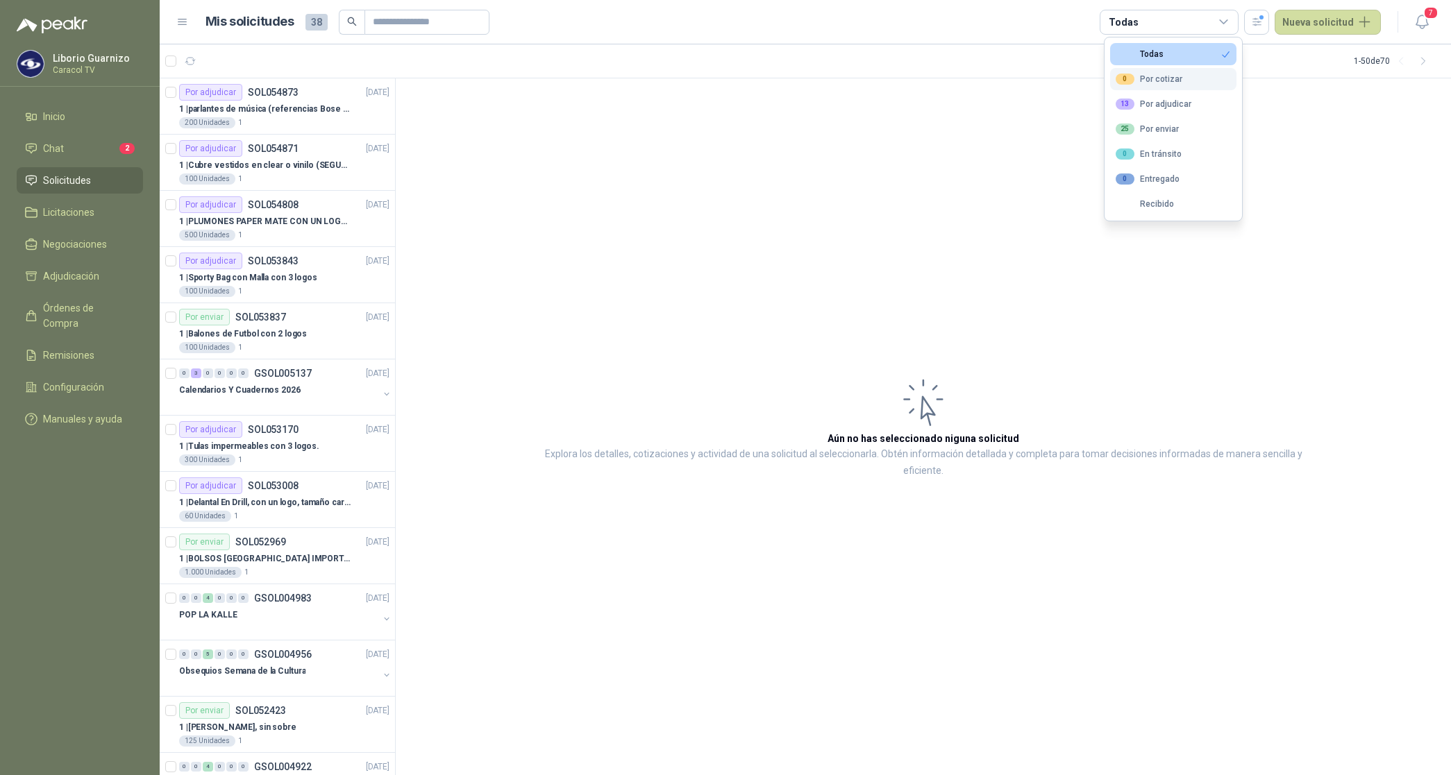
click at [1149, 74] on div "0 Por cotizar" at bounding box center [1149, 79] width 67 height 11
click at [1171, 108] on div "13 Por adjudicar" at bounding box center [1154, 104] width 76 height 11
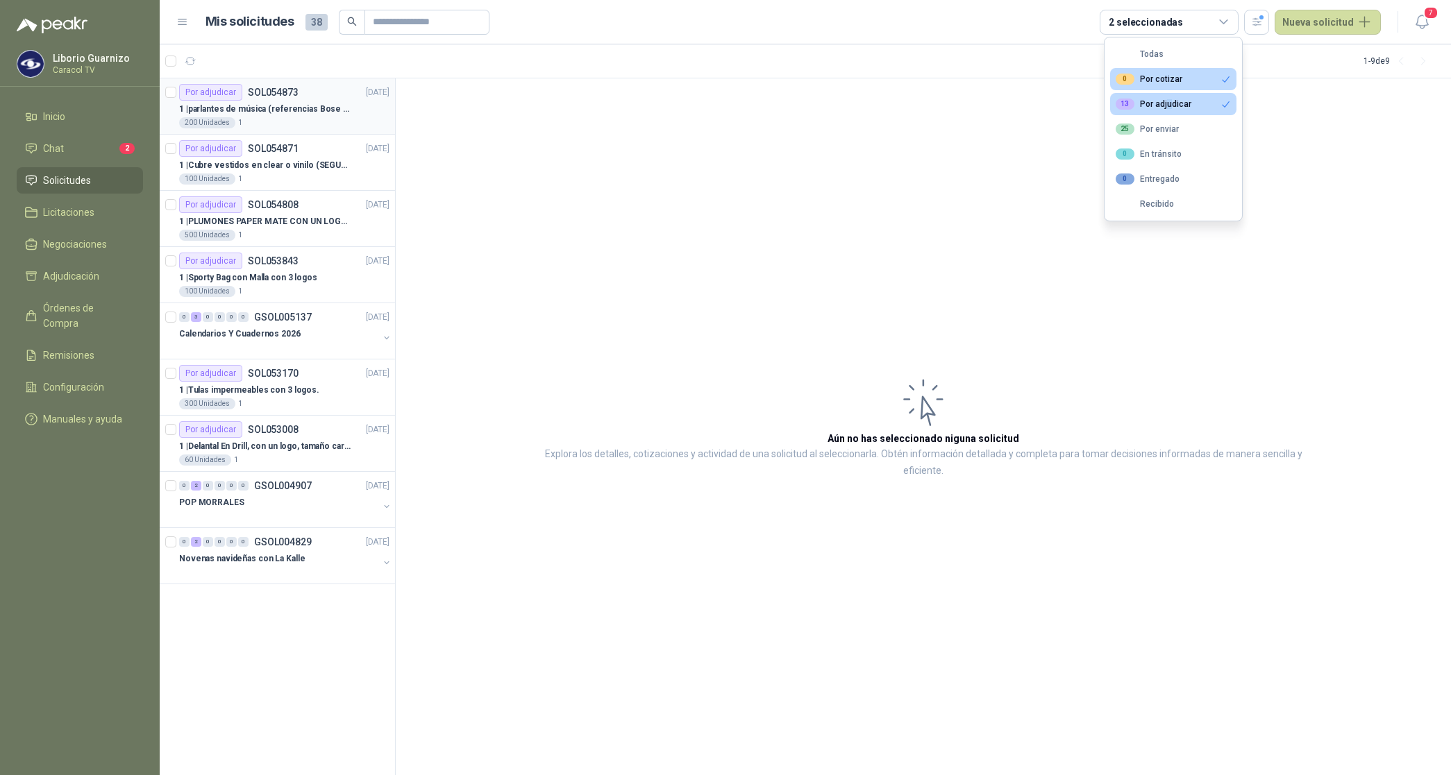
click at [280, 106] on p "1 | parlantes de música (referencias Bose o Alexa) CON MARCACION 1 LOGO (Mas da…" at bounding box center [265, 109] width 173 height 13
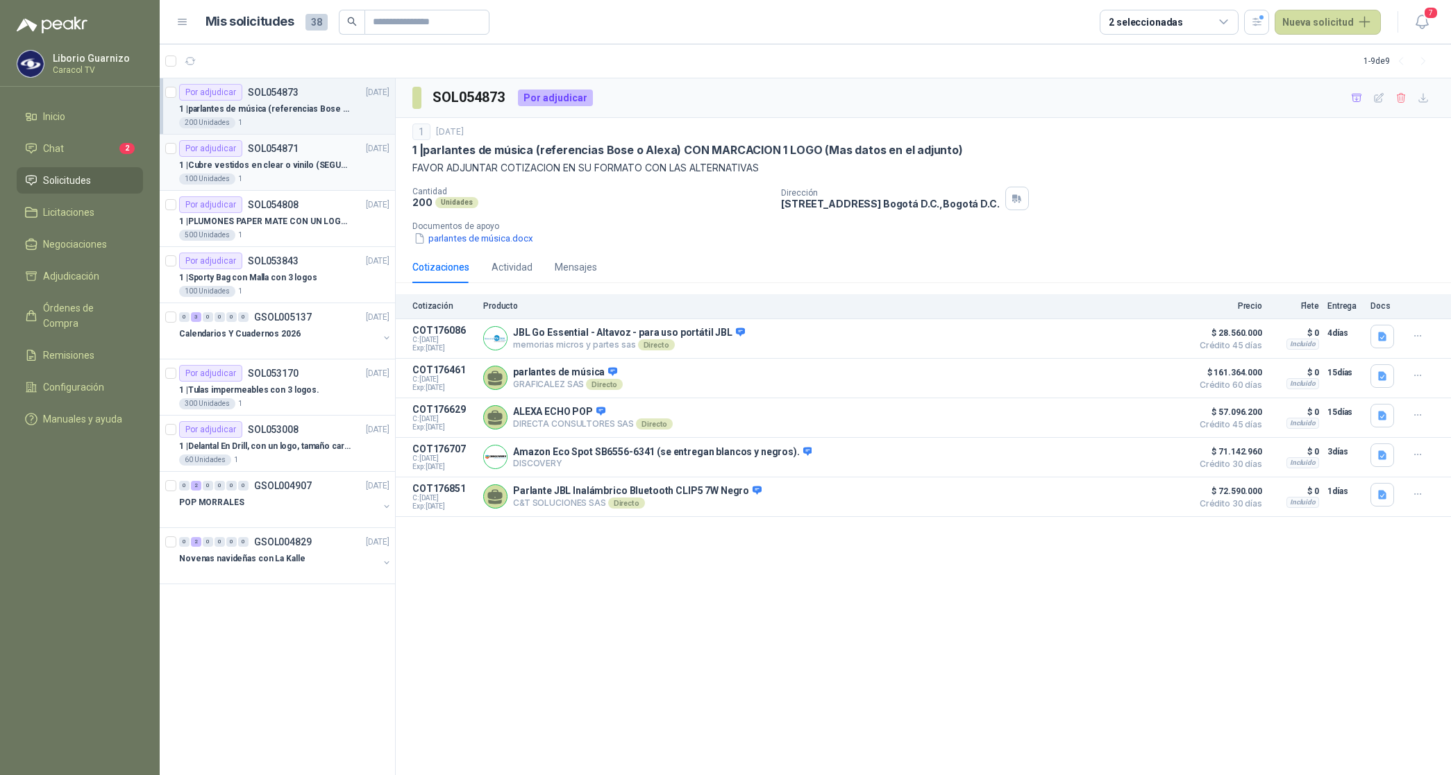
click at [252, 159] on p "1 | Cubre vestidos en clear o vinilo (SEGUN ESPECIFICACIONES DEL ADJUNTO)" at bounding box center [265, 165] width 173 height 13
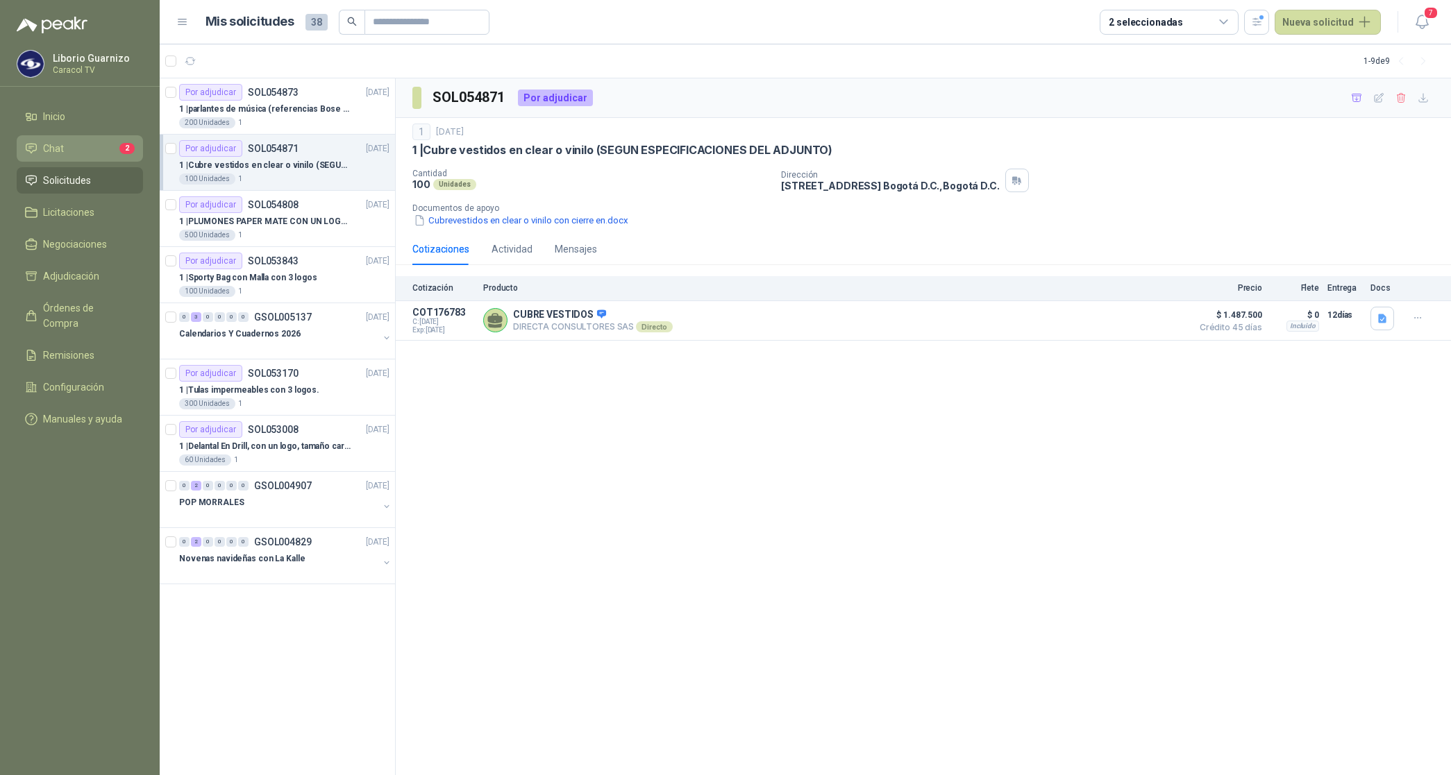
click at [51, 150] on span "Chat" at bounding box center [53, 148] width 21 height 15
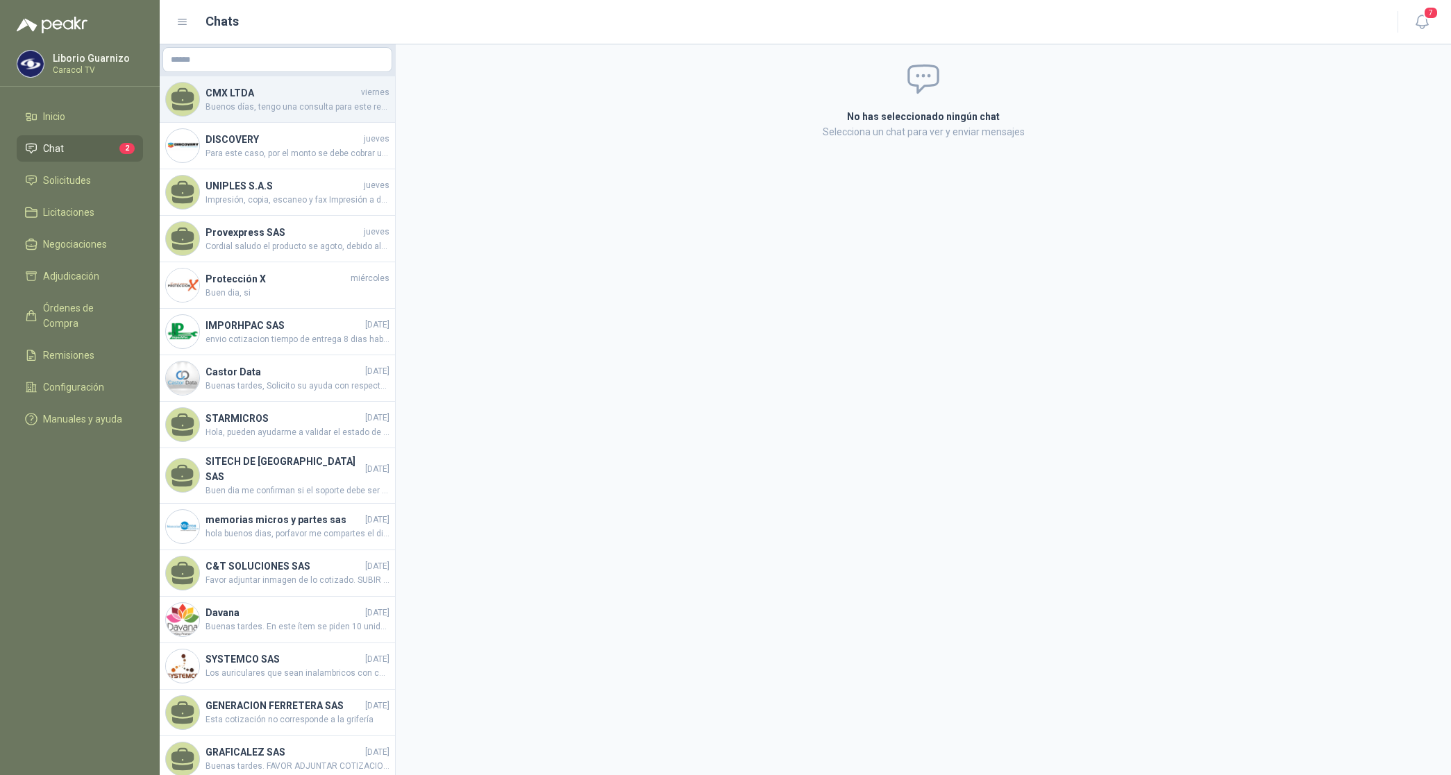
click at [236, 108] on span "Buenos días, tengo una consulta para este requerimiento, se necesita que tenga …" at bounding box center [298, 107] width 184 height 13
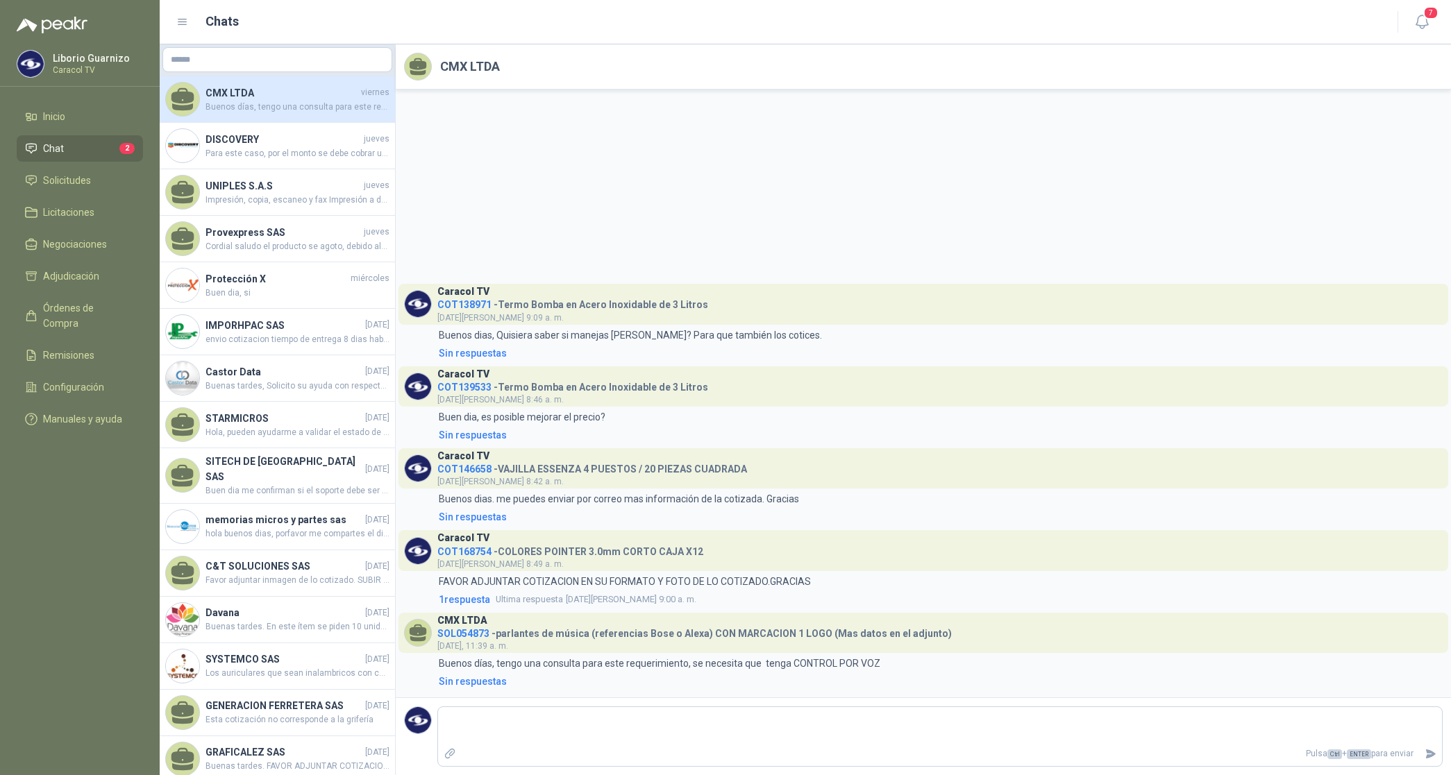
click at [605, 303] on h4 "COT138971 - Termo Bomba en Acero Inoxidable de 3 Litros" at bounding box center [572, 302] width 271 height 13
click at [542, 330] on p "Buenos dias, Quisiera saber si manejas [PERSON_NAME]? Para que también los coti…" at bounding box center [630, 335] width 383 height 15
click at [480, 355] on div "Sin respuestas" at bounding box center [473, 353] width 68 height 15
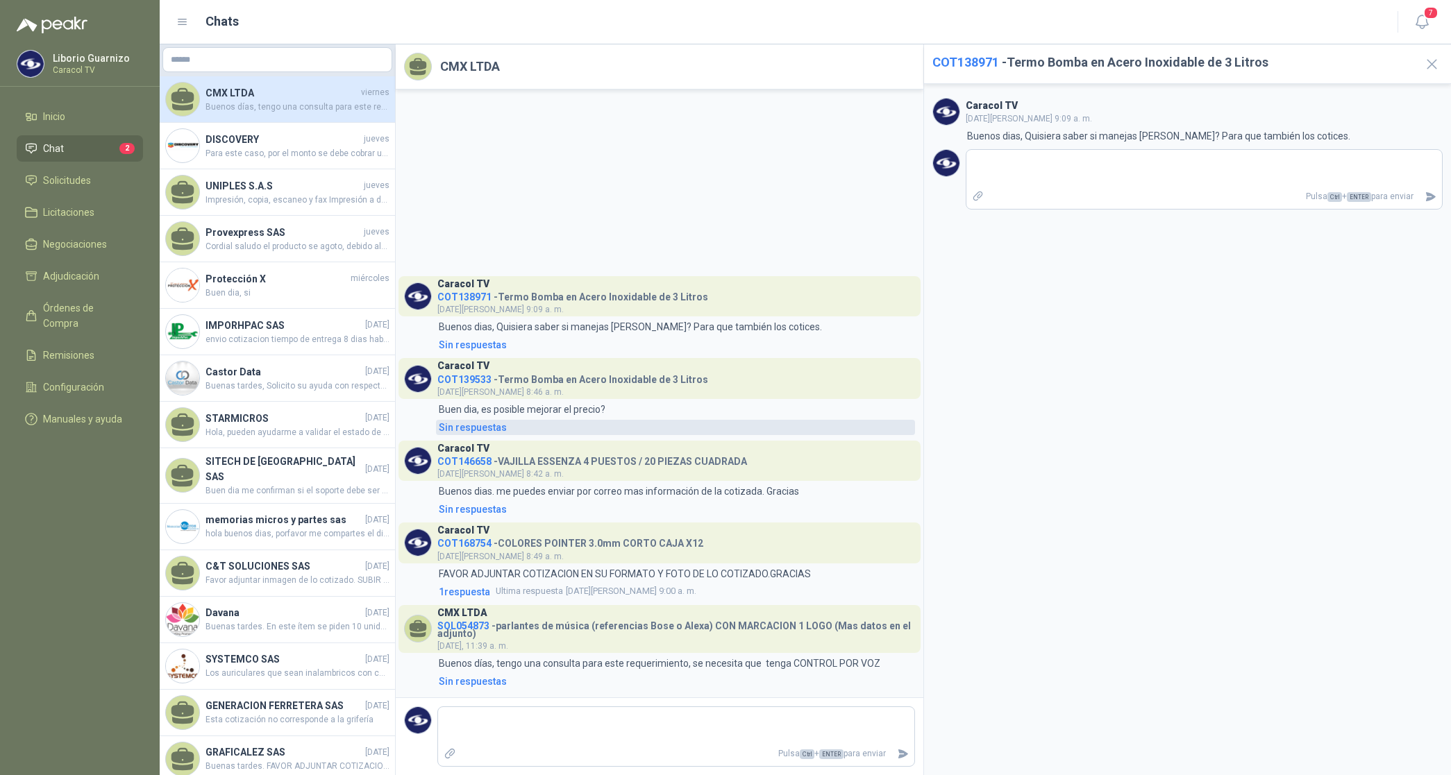
click at [488, 428] on div "Sin respuestas" at bounding box center [473, 427] width 68 height 15
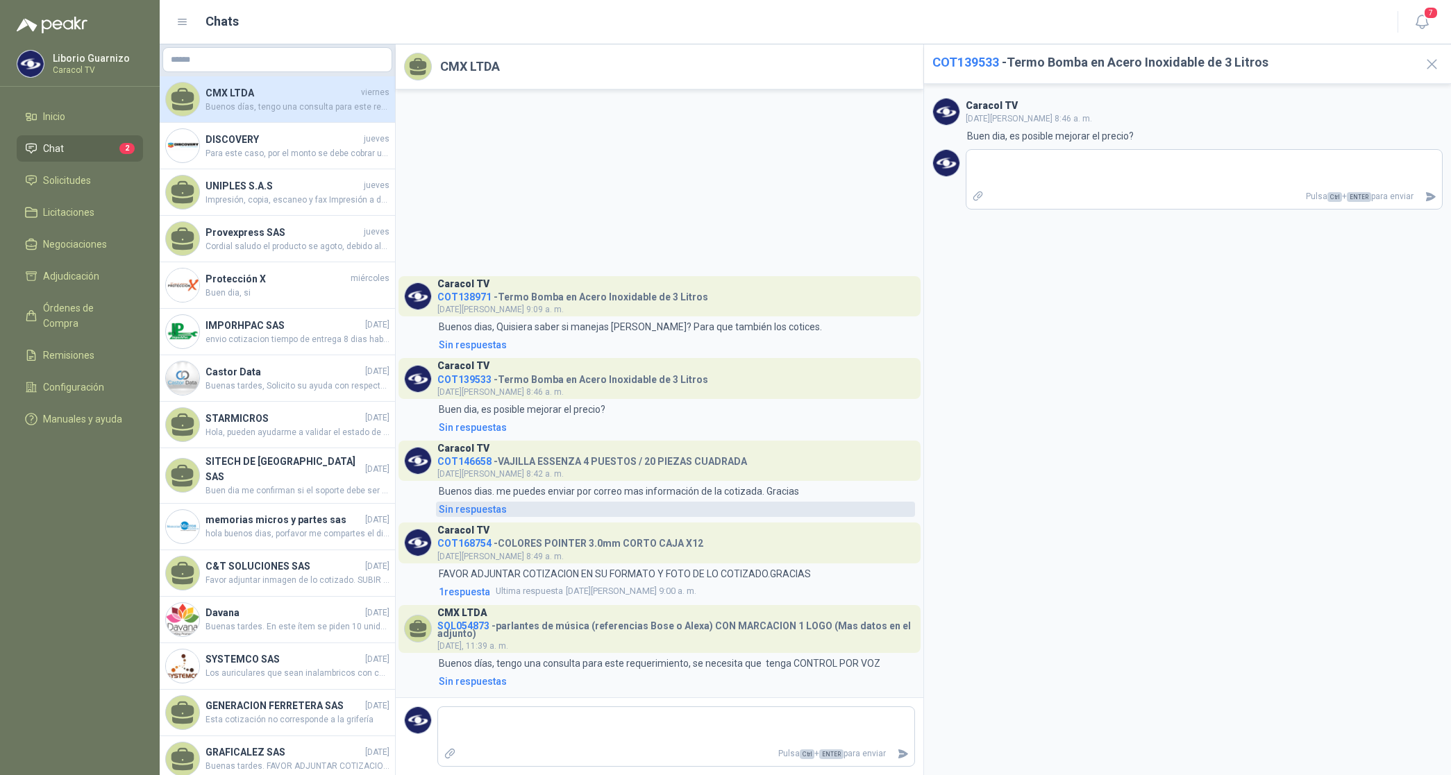
click at [477, 512] on div "Sin respuestas" at bounding box center [473, 509] width 68 height 15
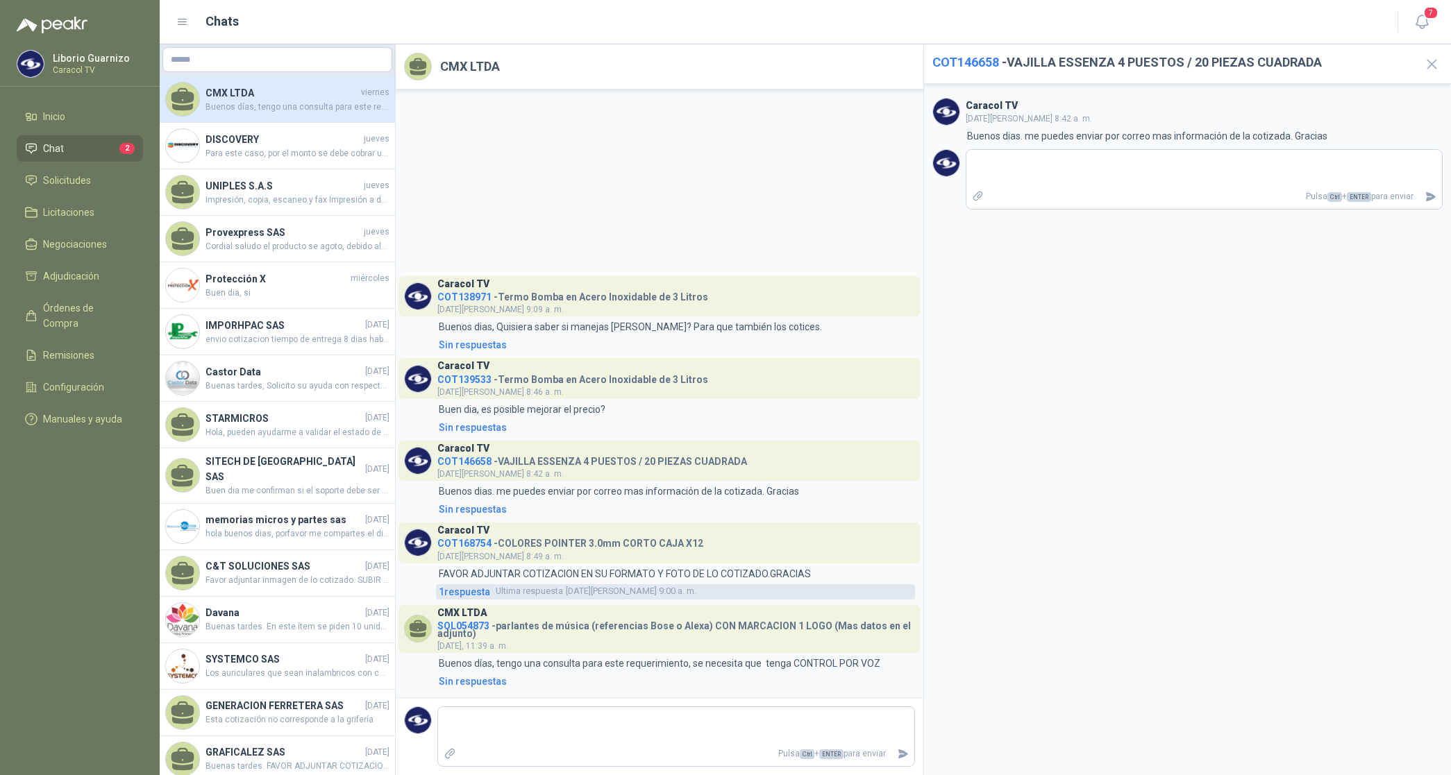
click at [469, 590] on span "1 respuesta" at bounding box center [464, 592] width 51 height 15
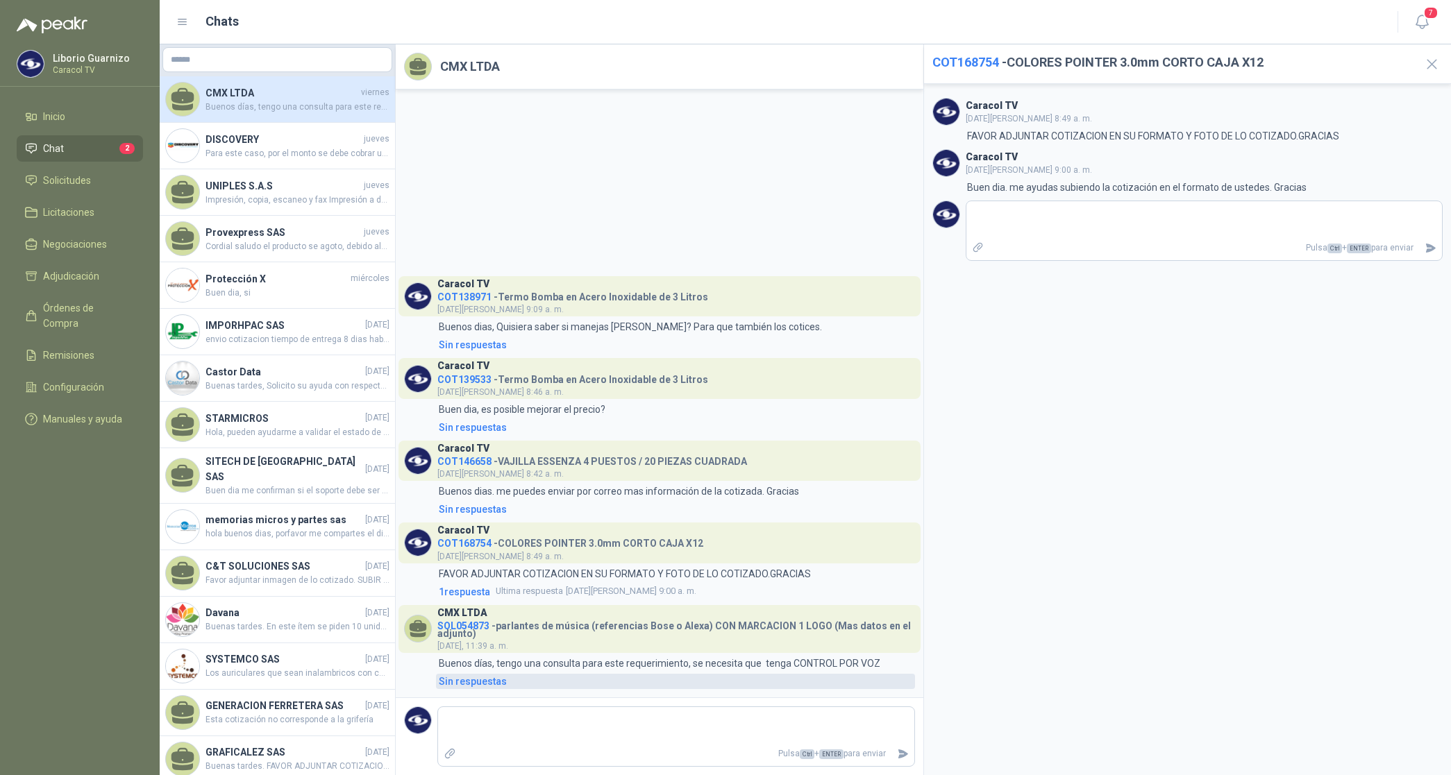
click at [456, 679] on div "Sin respuestas" at bounding box center [473, 681] width 68 height 15
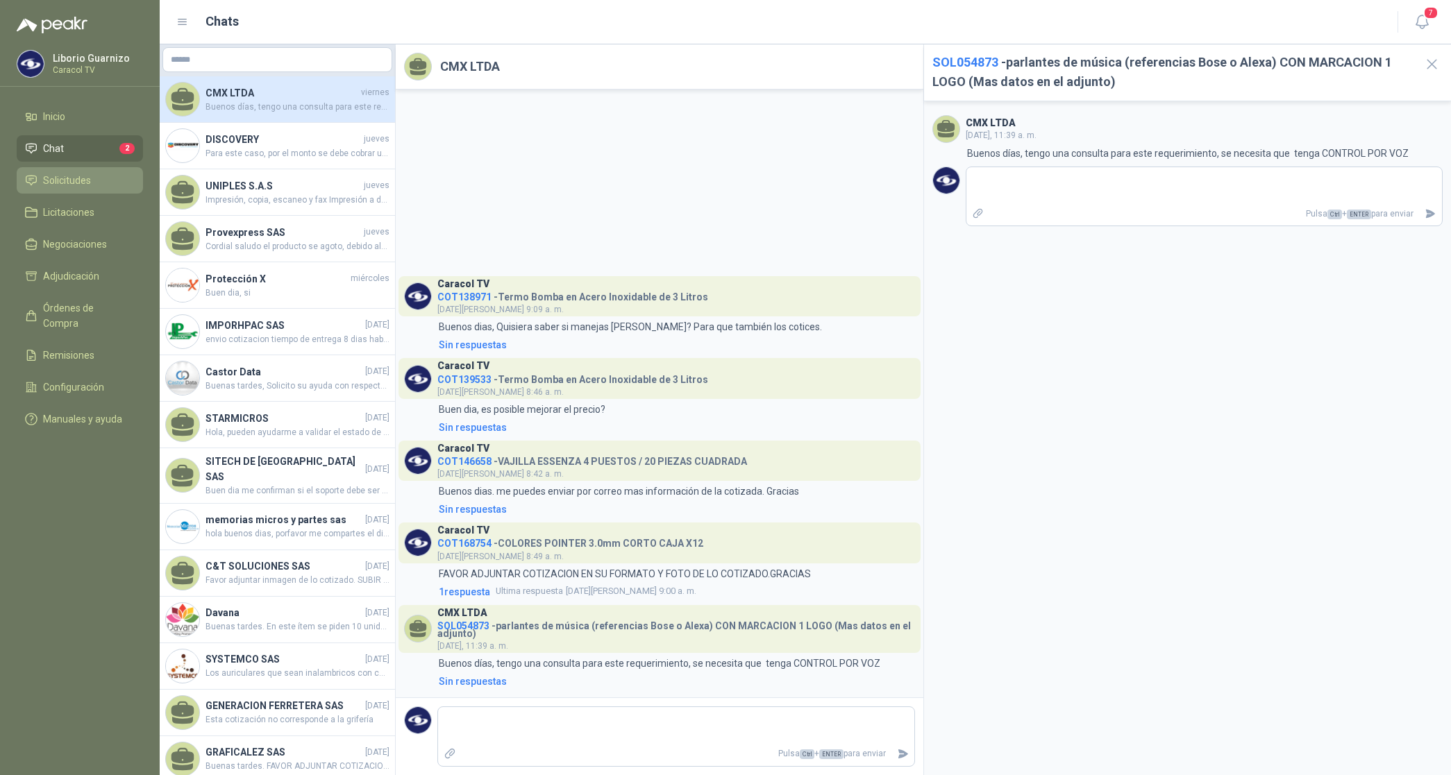
click at [73, 181] on span "Solicitudes" at bounding box center [67, 180] width 48 height 15
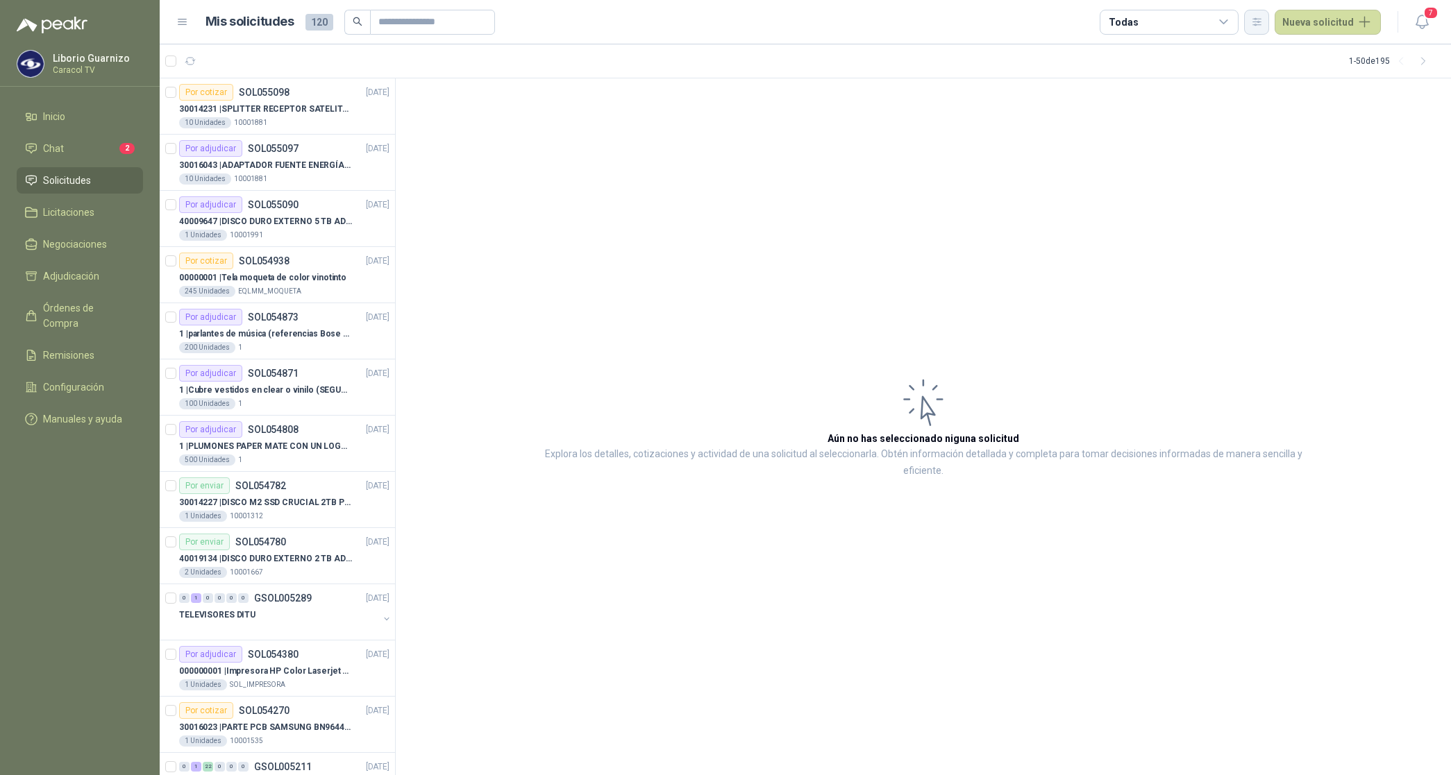
click at [1252, 21] on button "button" at bounding box center [1256, 22] width 25 height 25
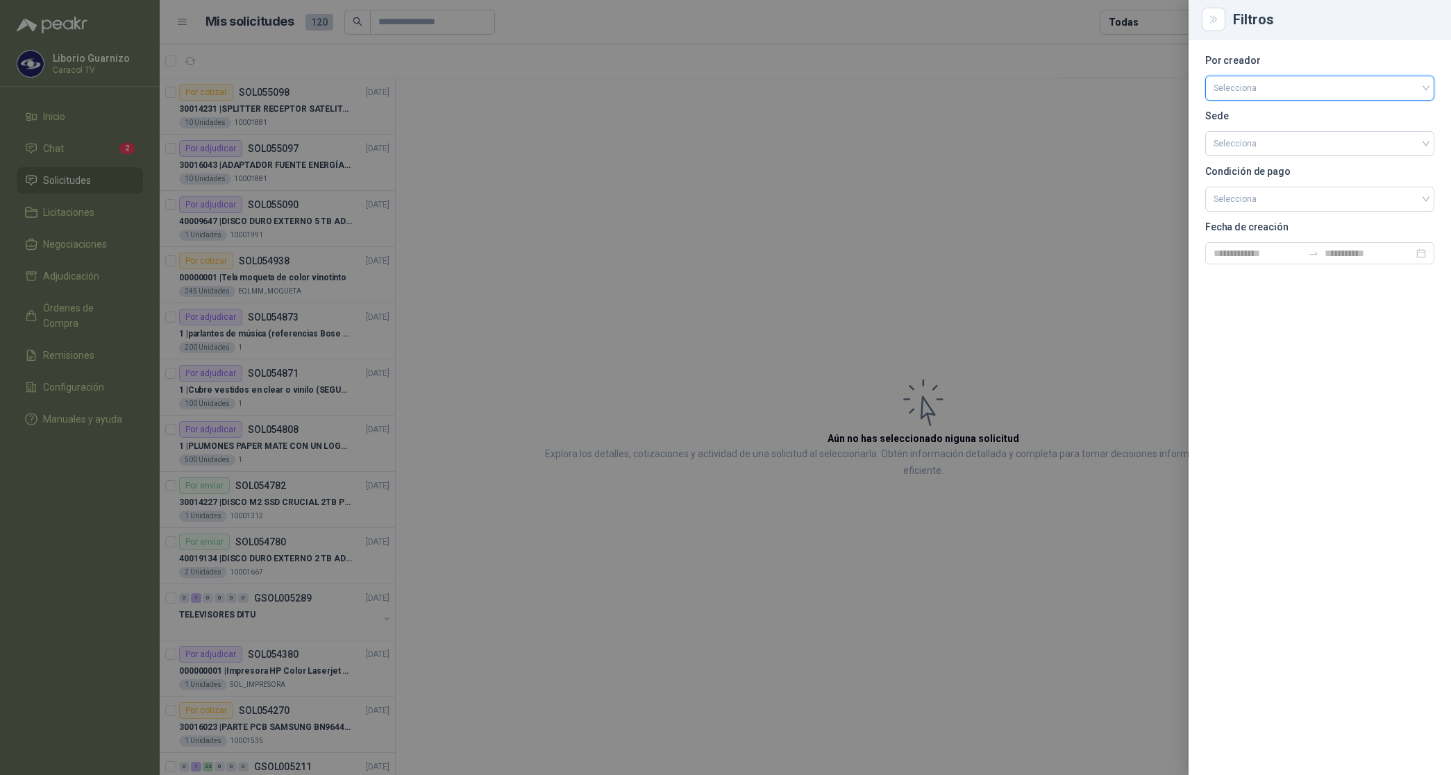
click at [1248, 83] on input "search" at bounding box center [1320, 86] width 212 height 21
click at [1248, 154] on div "[PERSON_NAME]" at bounding box center [1319, 161] width 207 height 15
click at [1109, 26] on div at bounding box center [725, 387] width 1451 height 775
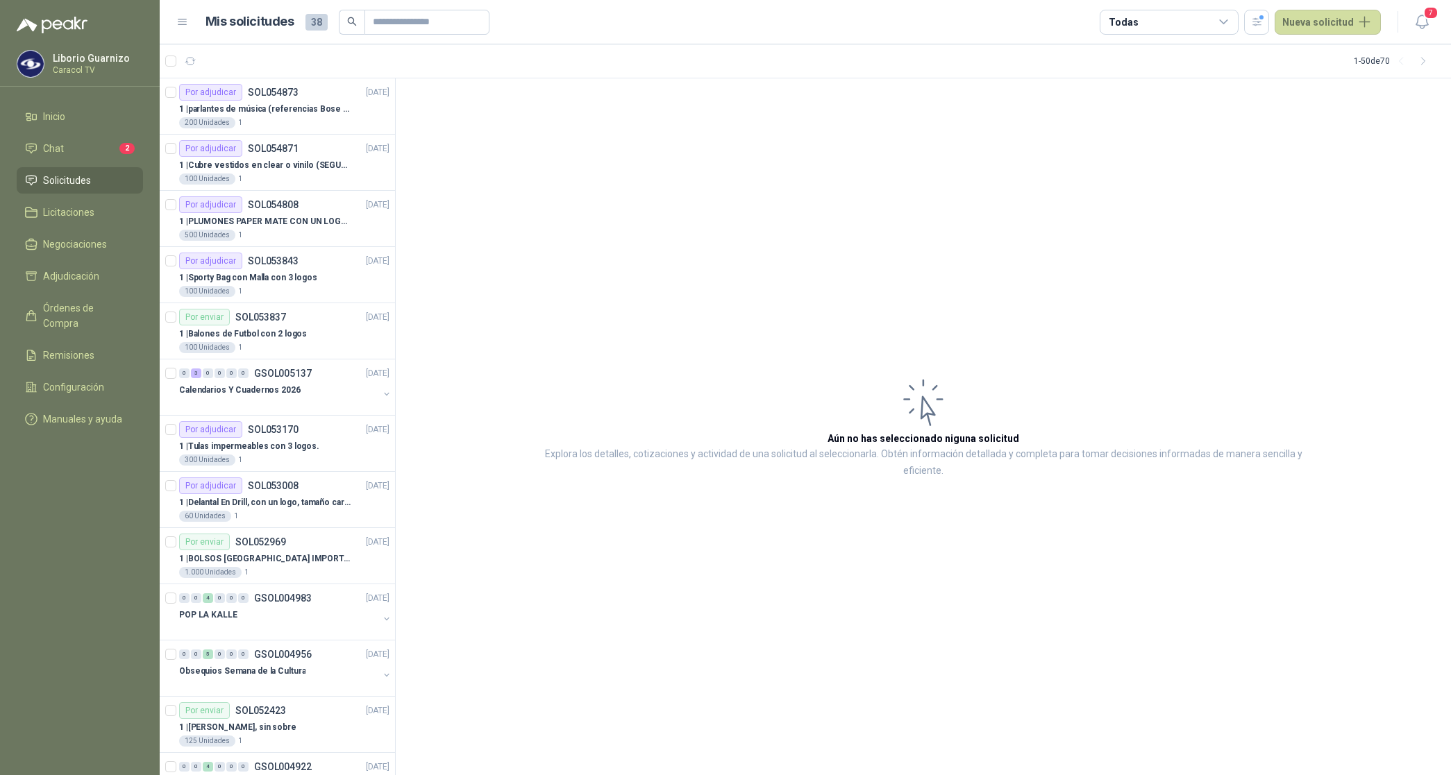
click at [1157, 22] on div "Todas" at bounding box center [1169, 22] width 139 height 25
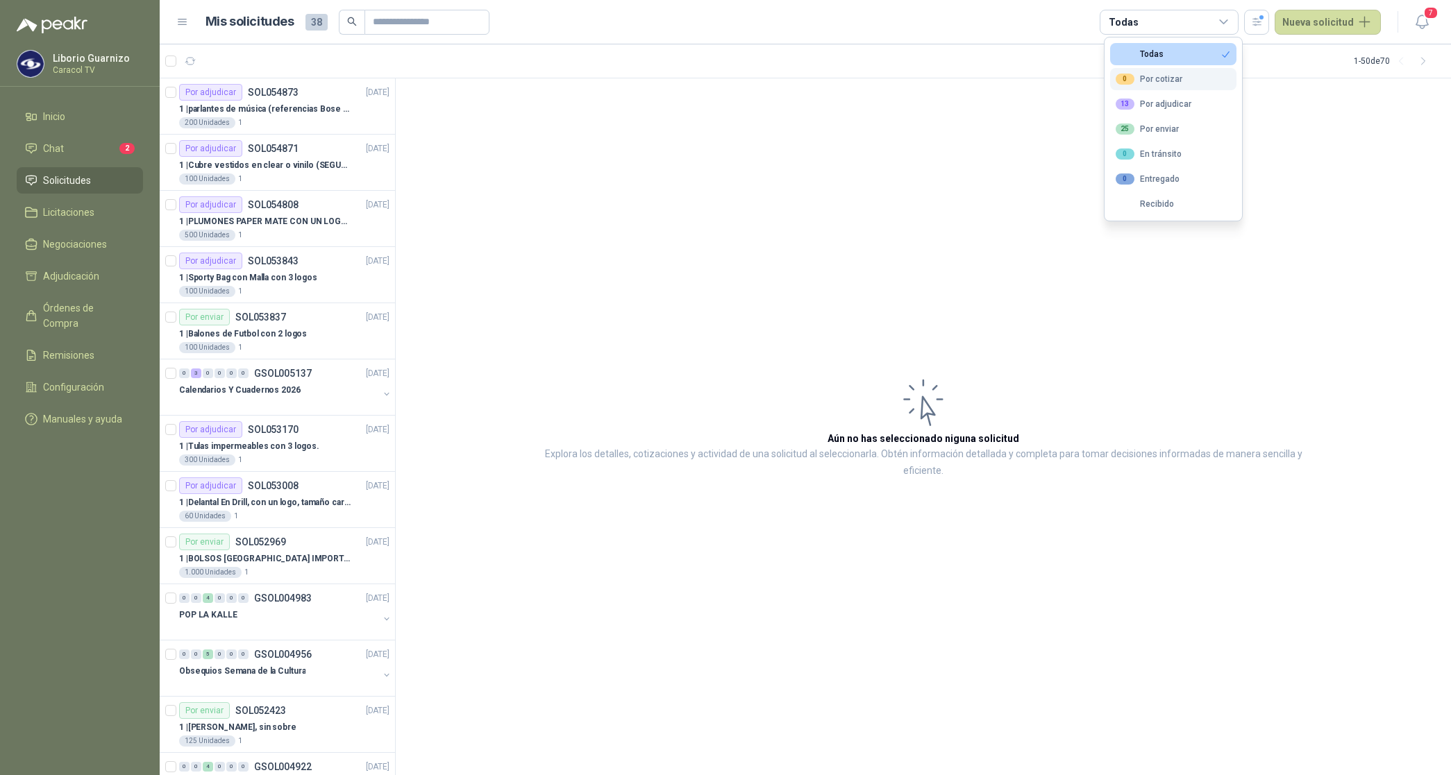
click at [1161, 81] on div "0 Por cotizar" at bounding box center [1149, 79] width 67 height 11
click at [1173, 103] on div "13 Por adjudicar" at bounding box center [1154, 104] width 76 height 11
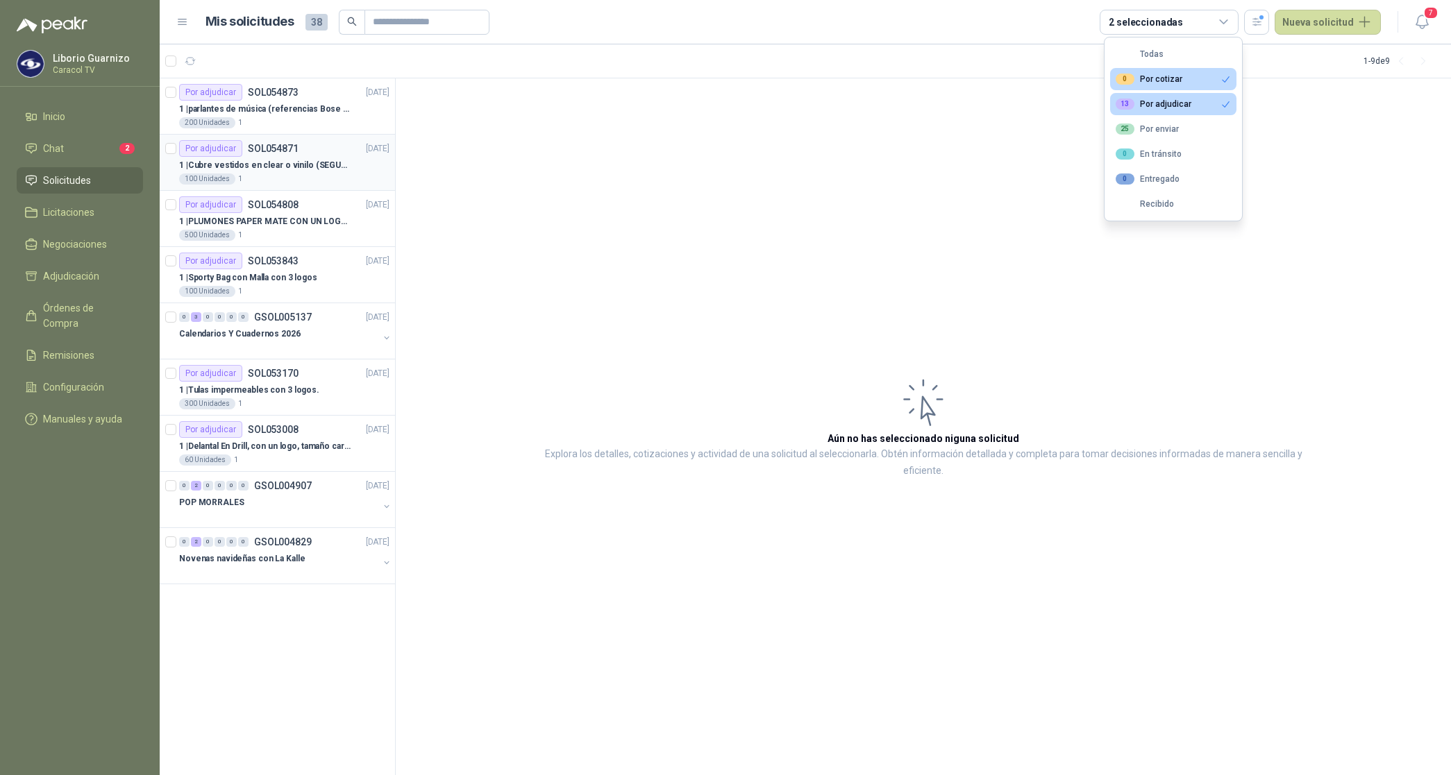
click at [260, 165] on p "1 | Cubre vestidos en clear o vinilo (SEGUN ESPECIFICACIONES DEL ADJUNTO)" at bounding box center [265, 165] width 173 height 13
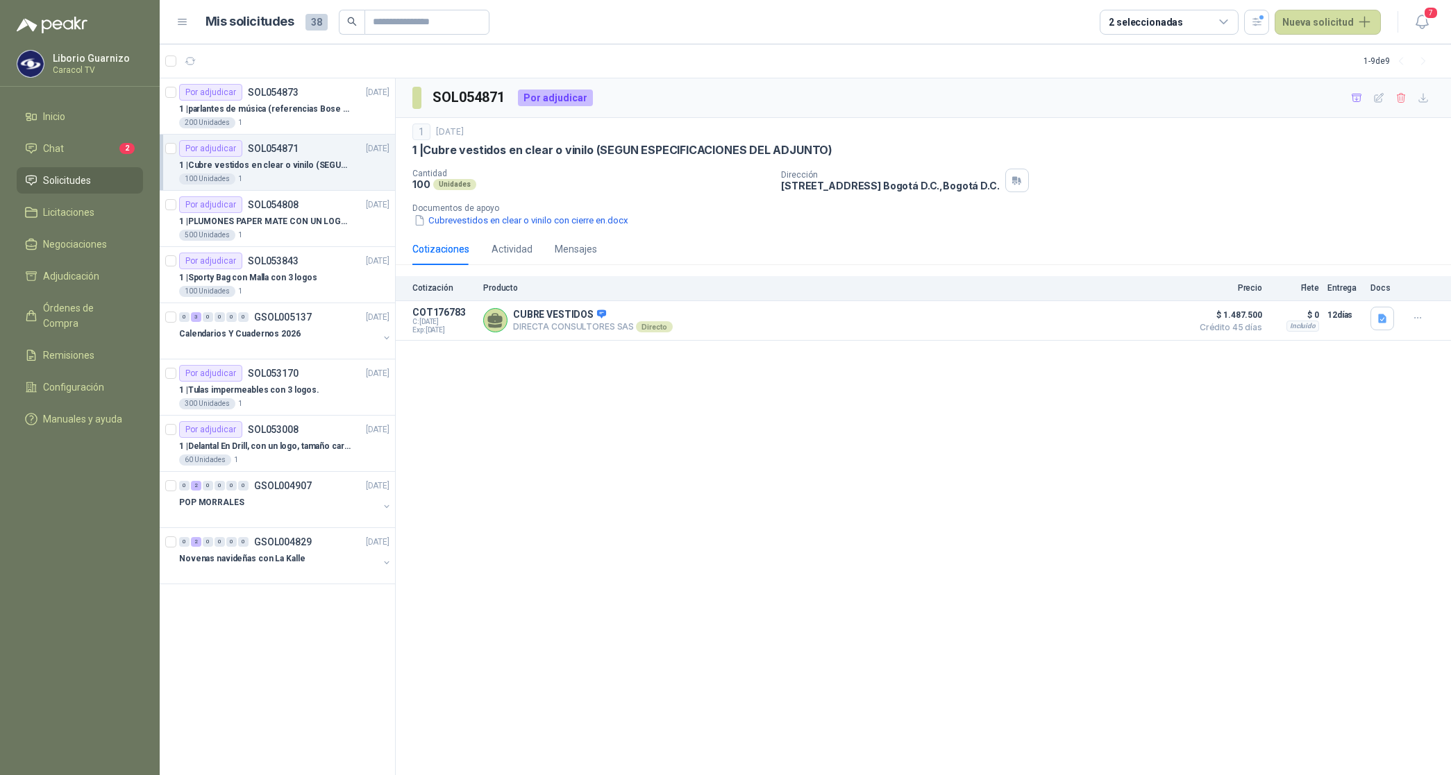
click at [258, 171] on p "1 | Cubre vestidos en clear o vinilo (SEGUN ESPECIFICACIONES DEL ADJUNTO)" at bounding box center [265, 165] width 173 height 13
click at [296, 94] on div "Por adjudicar SOL054873 [DATE]" at bounding box center [284, 92] width 210 height 17
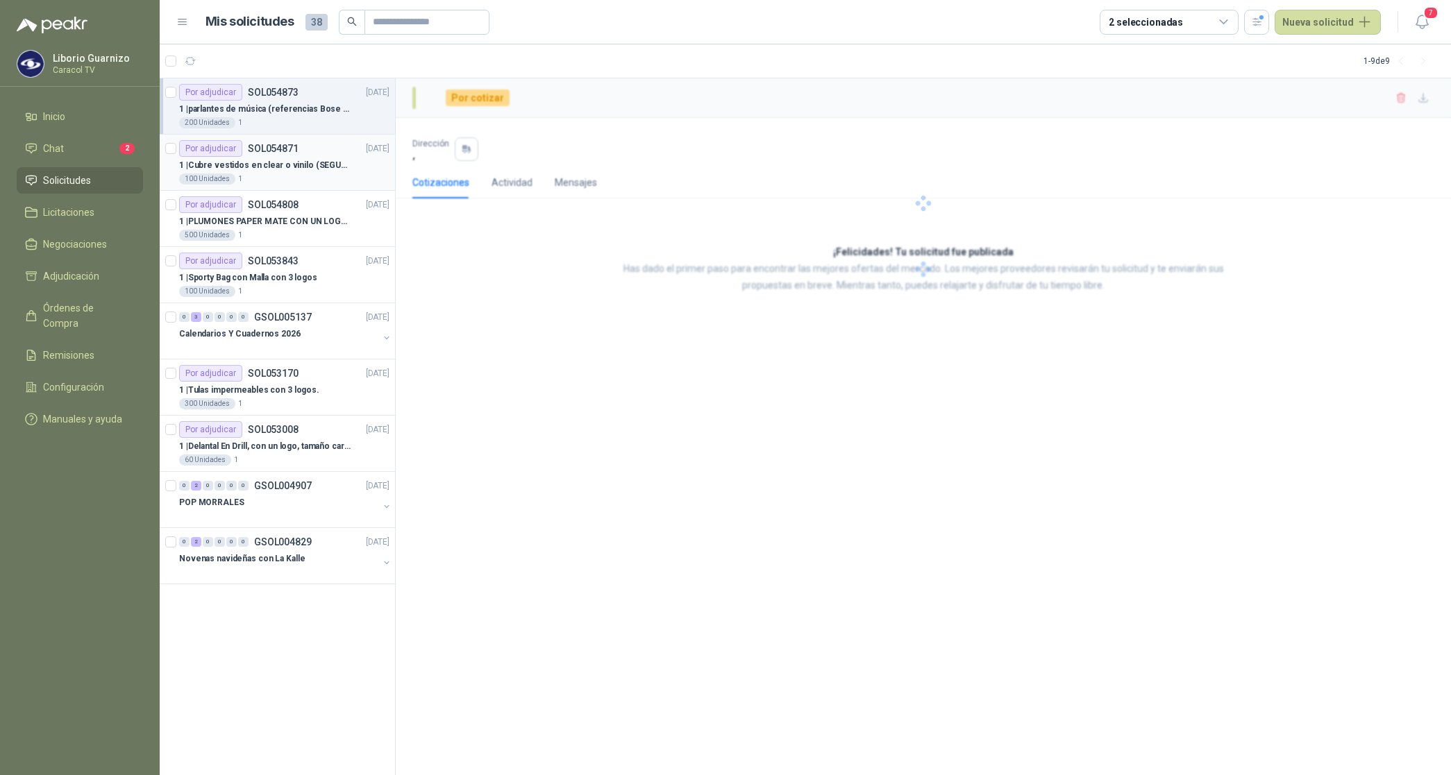
click at [276, 171] on p "1 | Cubre vestidos en clear o vinilo (SEGUN ESPECIFICACIONES DEL ADJUNTO)" at bounding box center [265, 165] width 173 height 13
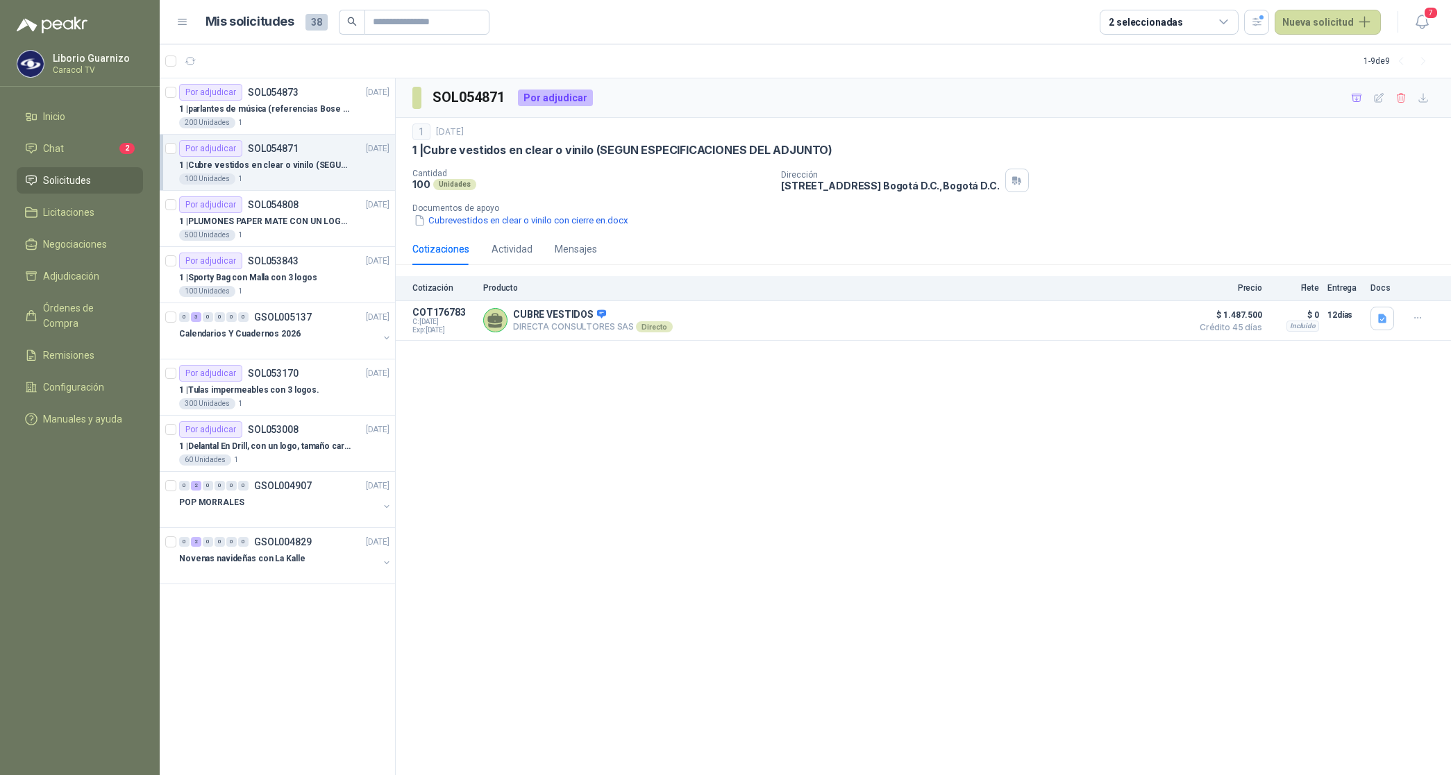
click at [265, 163] on p "1 | Cubre vestidos en clear o vinilo (SEGUN ESPECIFICACIONES DEL ADJUNTO)" at bounding box center [265, 165] width 173 height 13
click at [286, 101] on div "1 | parlantes de música (referencias Bose o Alexa) CON MARCACION 1 LOGO (Mas da…" at bounding box center [284, 109] width 210 height 17
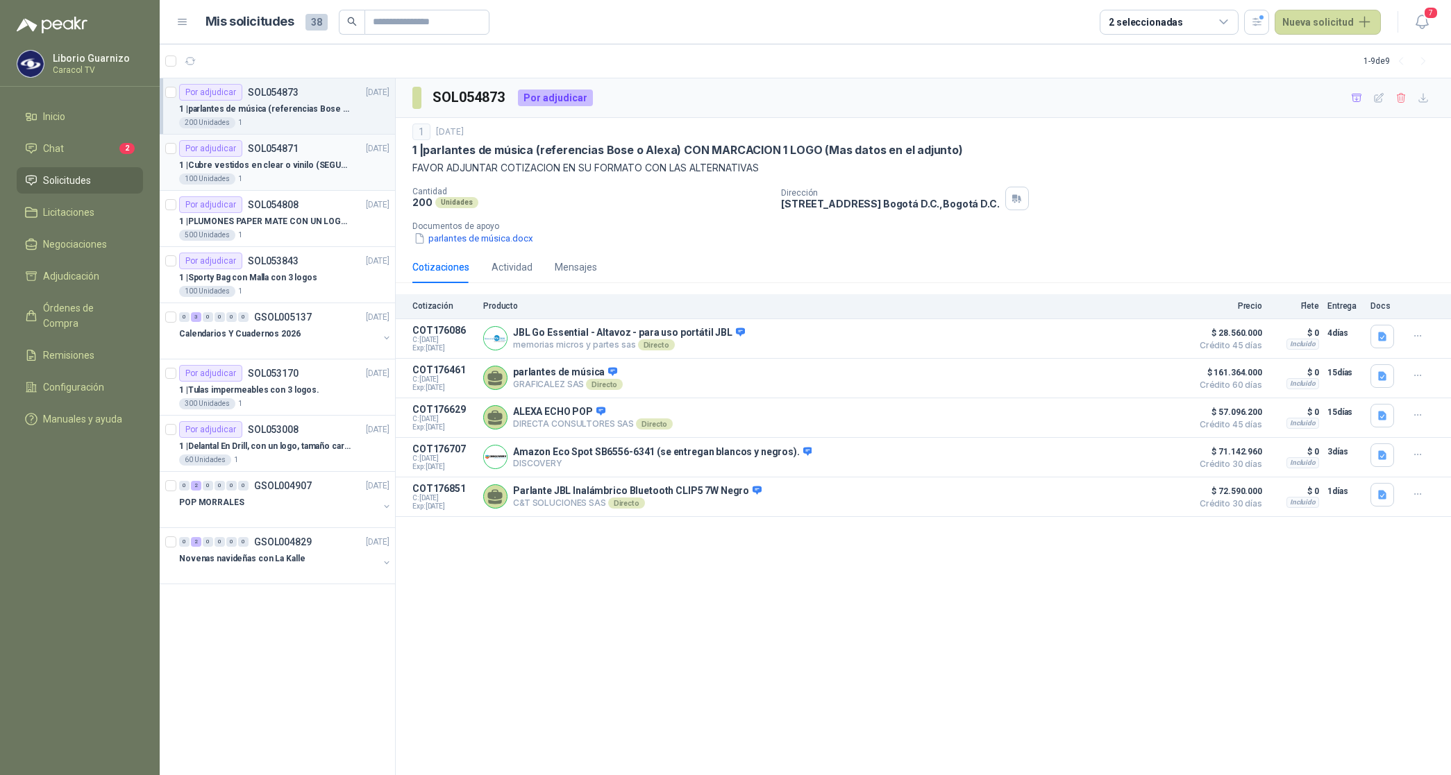
click at [269, 172] on div "1 | Cubre vestidos en clear o vinilo (SEGUN ESPECIFICACIONES DEL ADJUNTO)" at bounding box center [284, 165] width 210 height 17
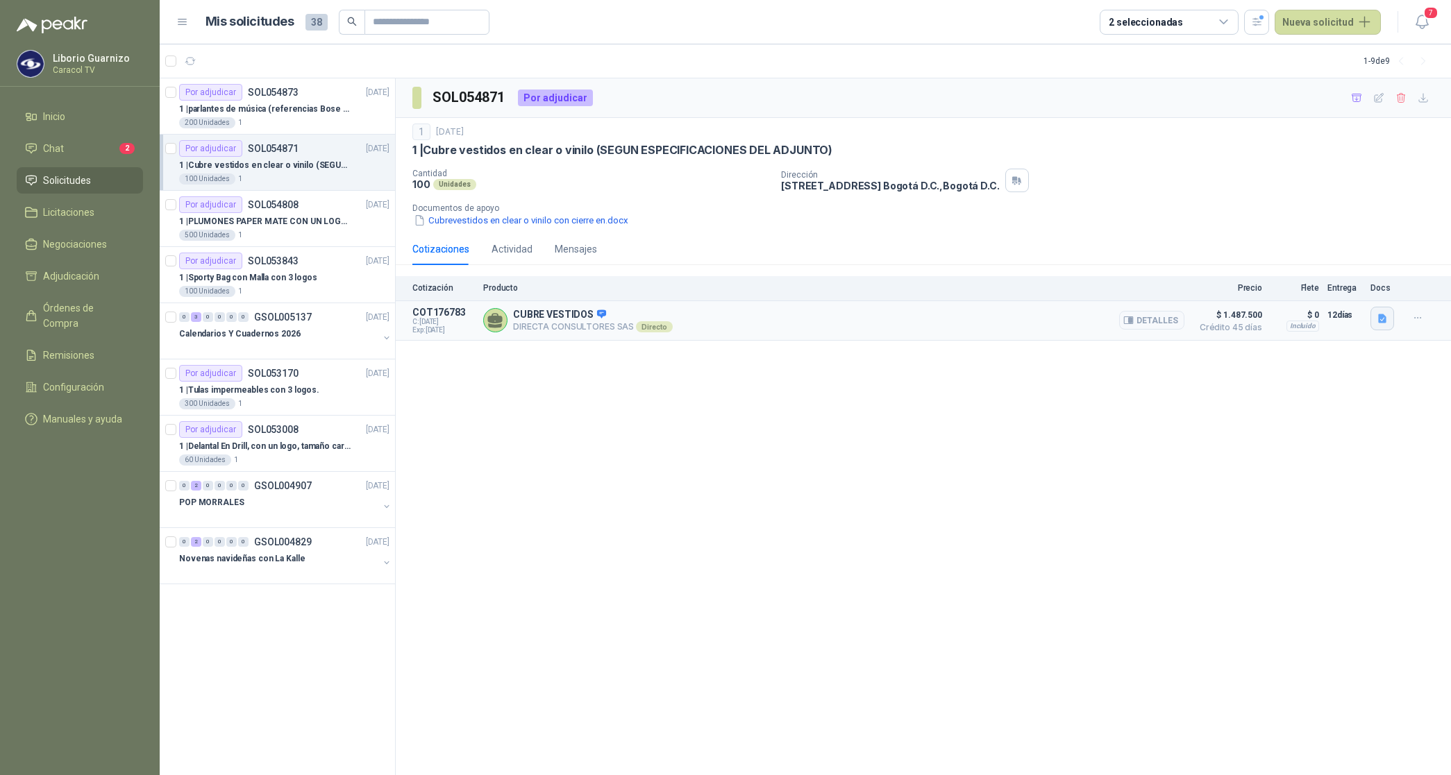
click at [1383, 309] on button "button" at bounding box center [1382, 319] width 24 height 24
click at [1328, 292] on button "CARACOL TV Cubre Vestidos 6051.pdf" at bounding box center [1298, 287] width 176 height 15
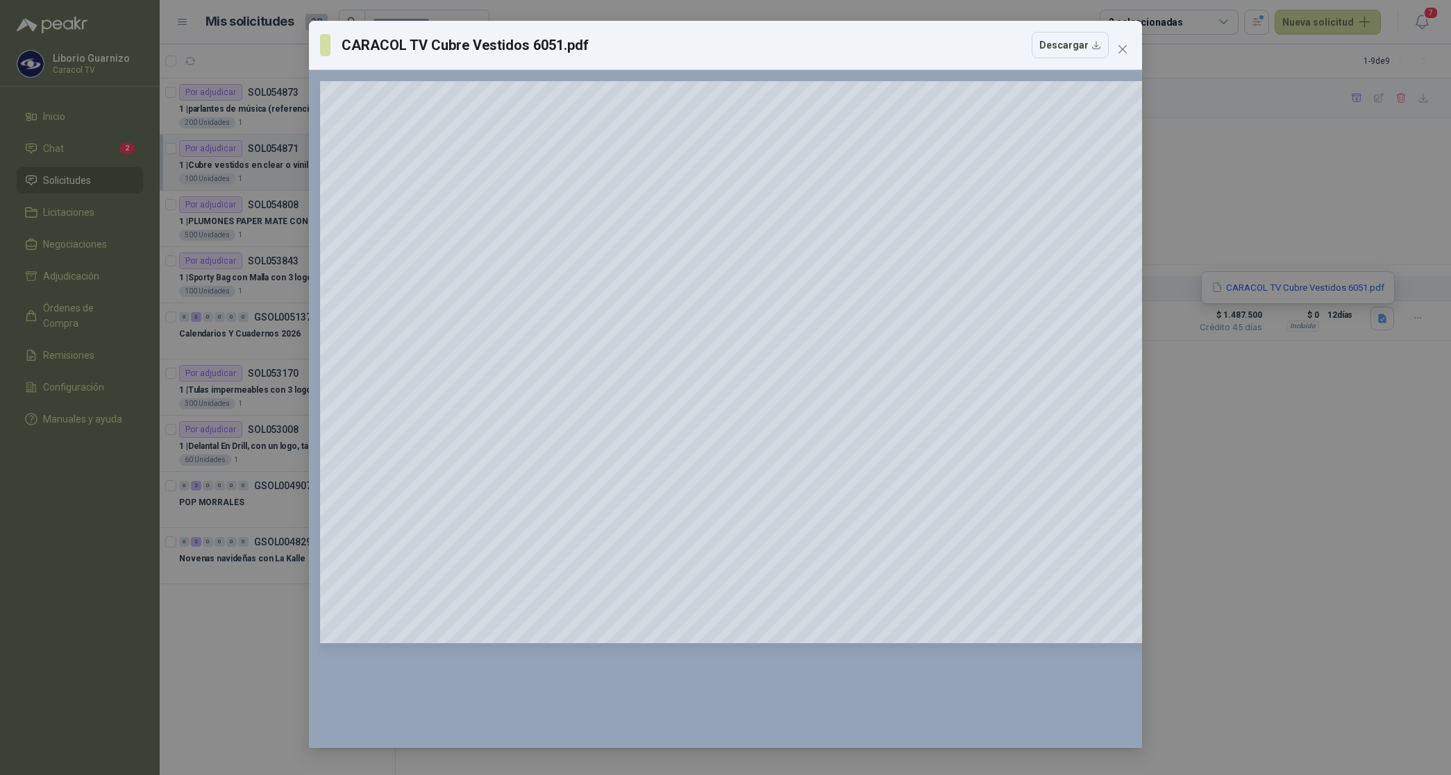
drag, startPoint x: 1118, startPoint y: 43, endPoint x: 1126, endPoint y: 49, distance: 10.4
click at [1122, 46] on icon "close" at bounding box center [1122, 49] width 11 height 11
